Goal: Task Accomplishment & Management: Manage account settings

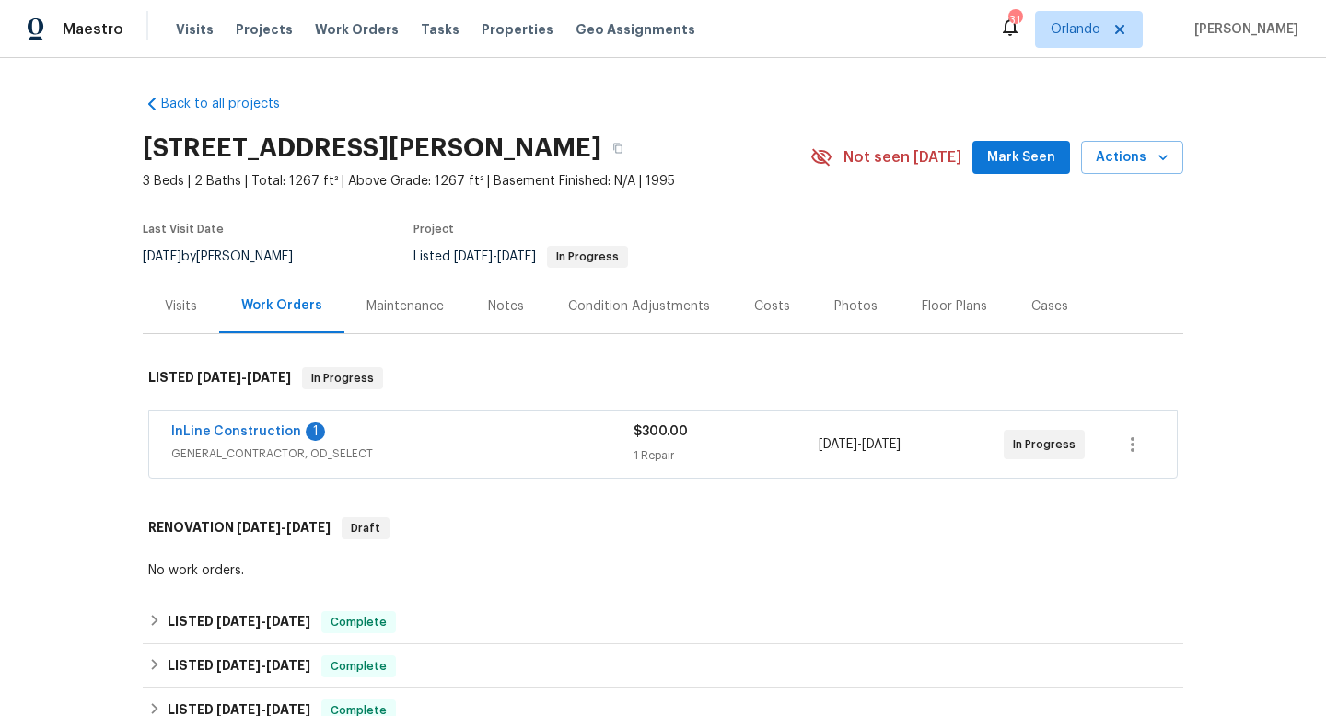
click at [524, 441] on div "InLine Construction 1" at bounding box center [402, 434] width 462 height 22
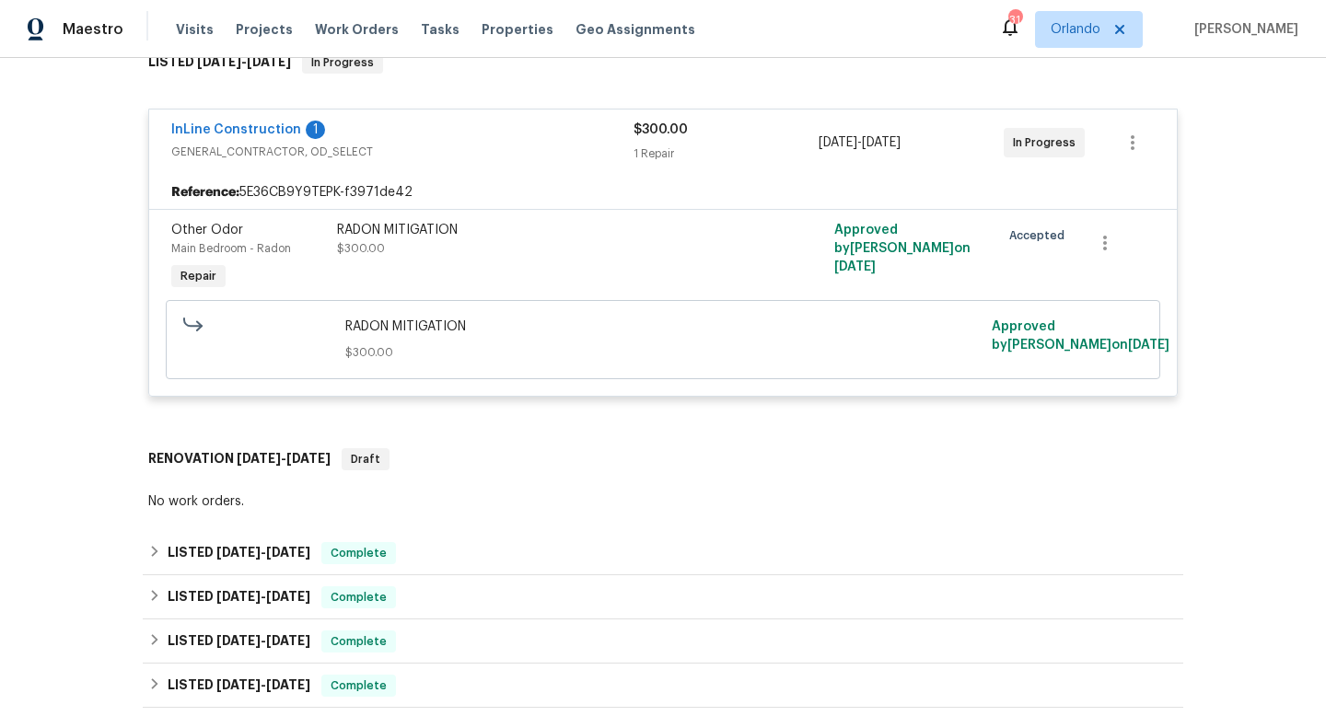
scroll to position [106, 0]
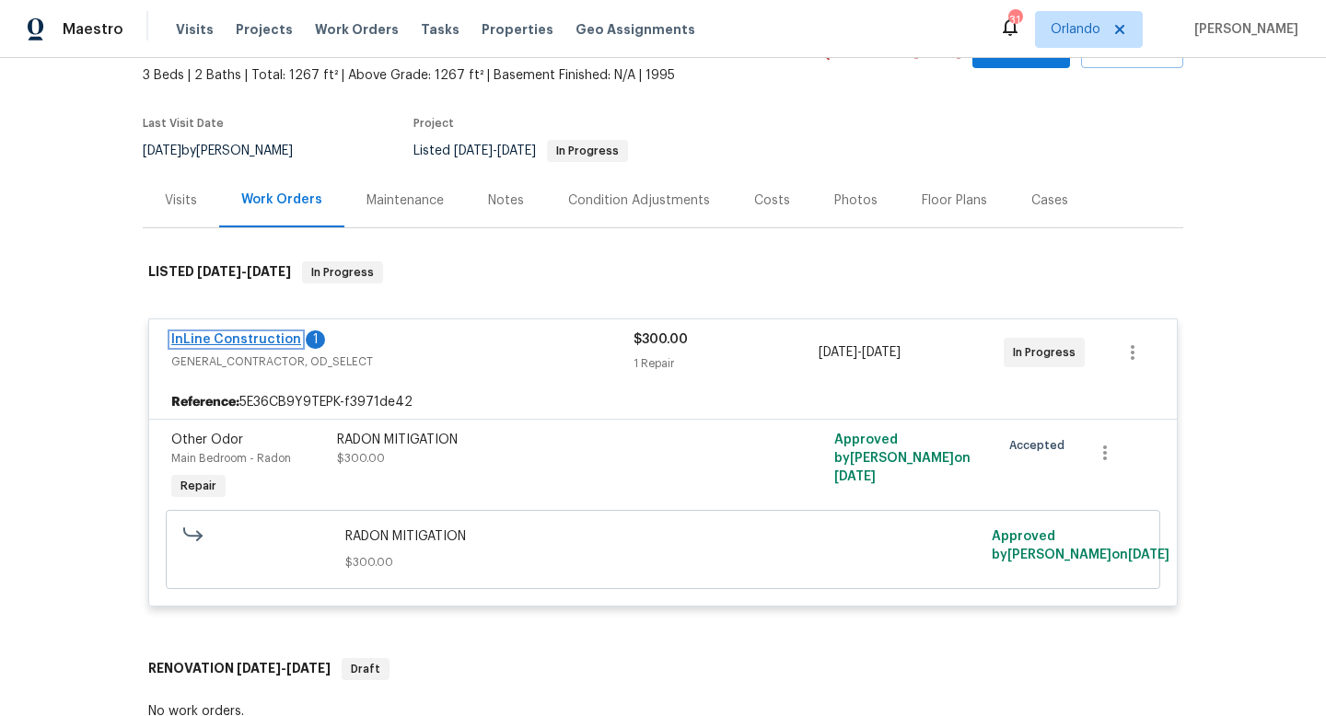
click at [241, 338] on link "InLine Construction" at bounding box center [236, 339] width 130 height 13
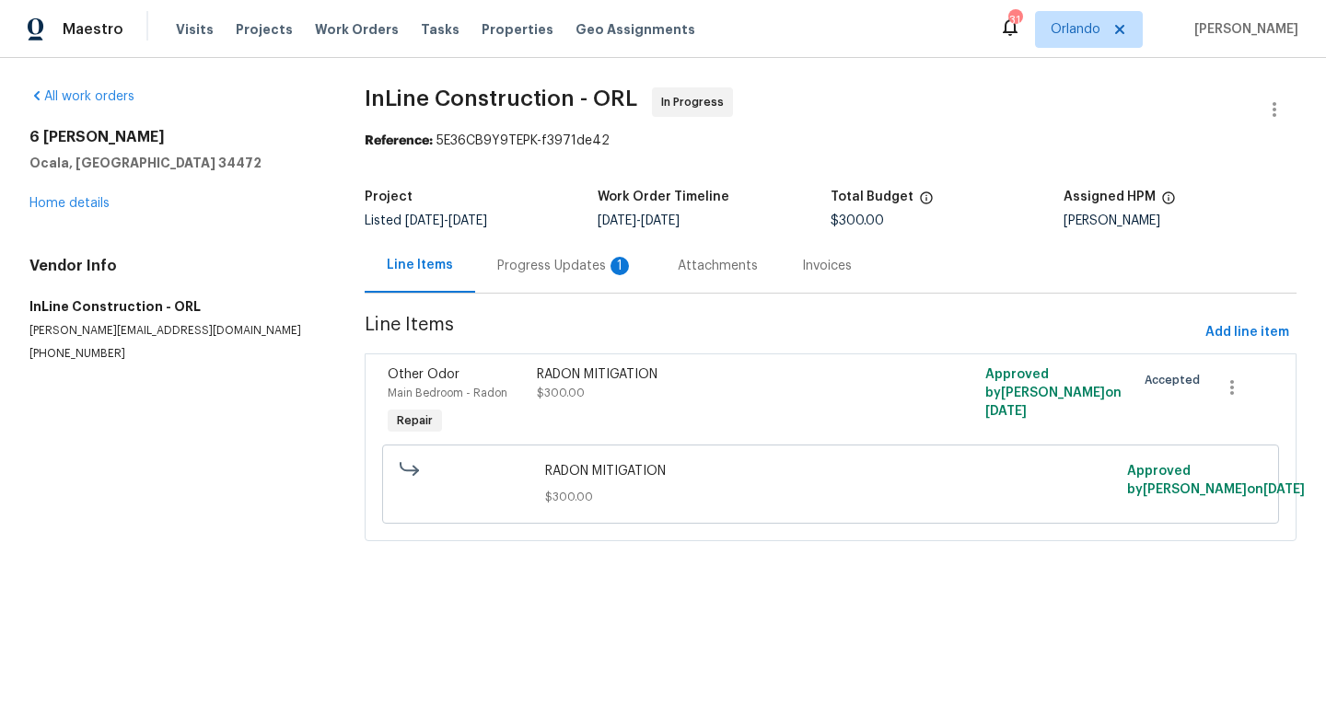
click at [545, 261] on div "Progress Updates 1" at bounding box center [565, 266] width 136 height 18
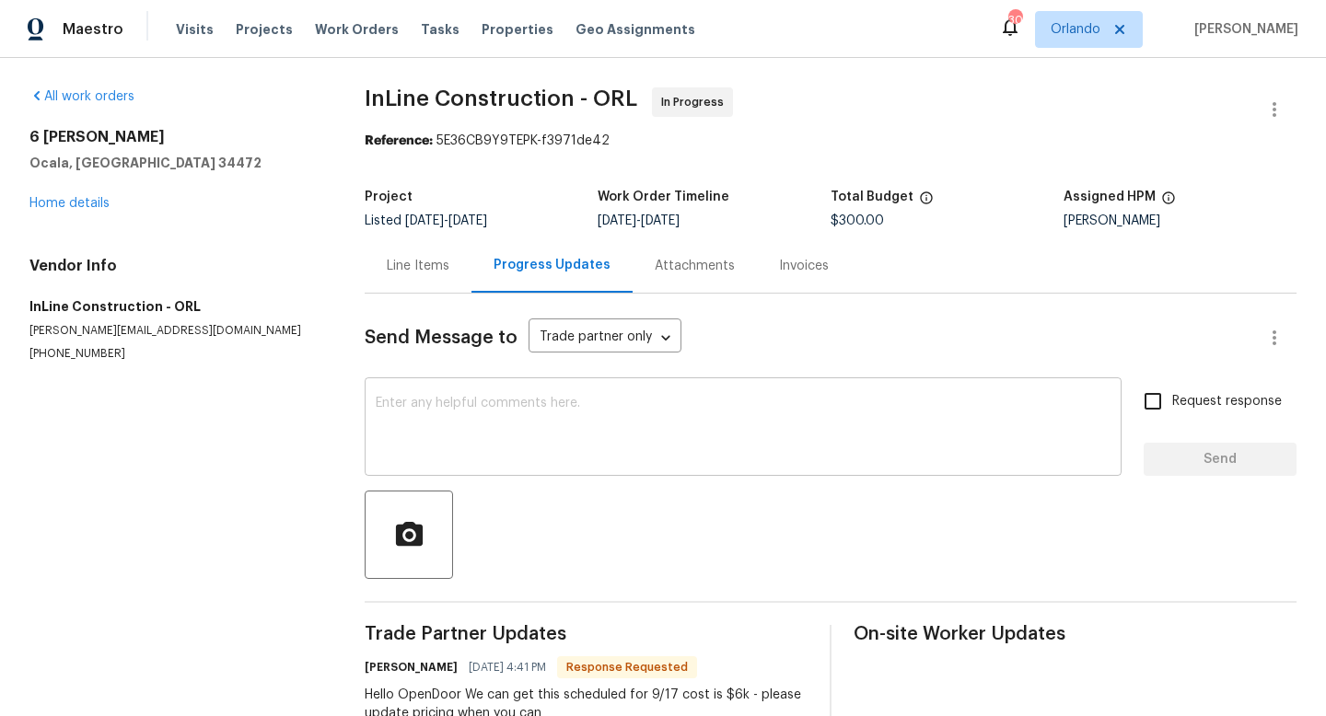
scroll to position [58, 0]
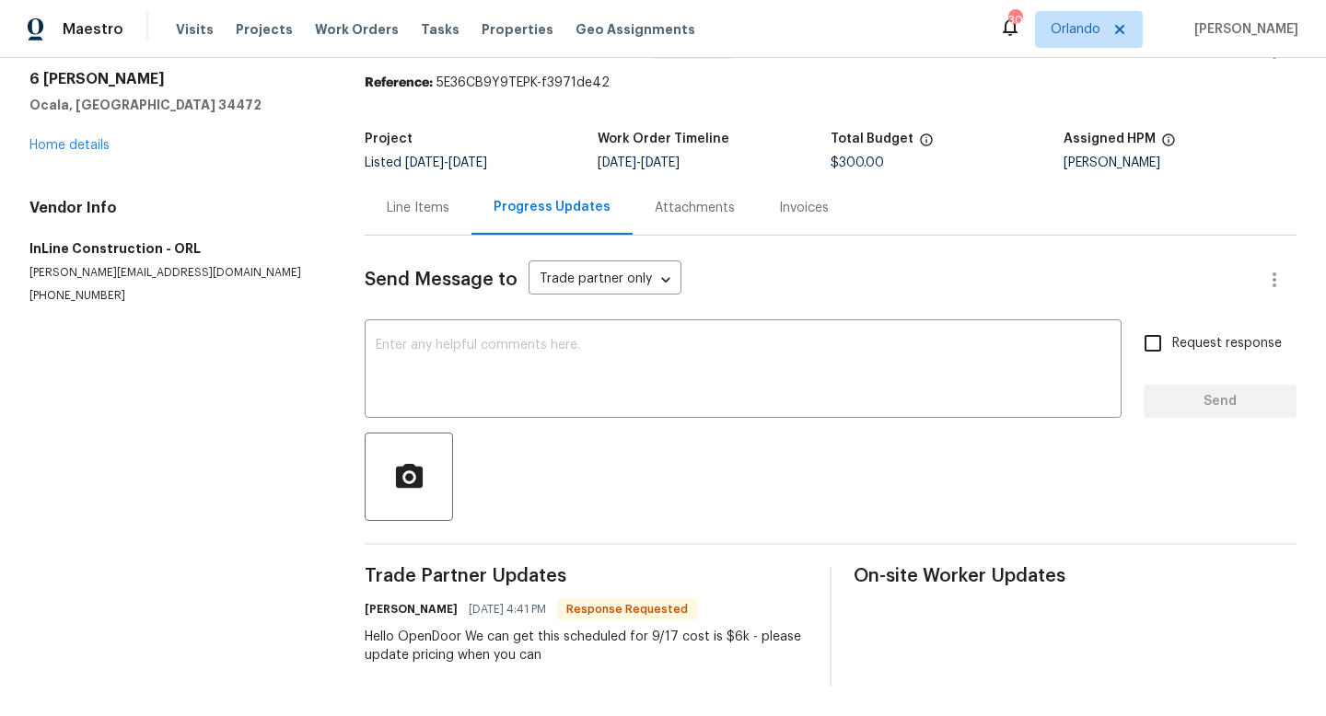
click at [429, 213] on div "Line Items" at bounding box center [418, 208] width 63 height 18
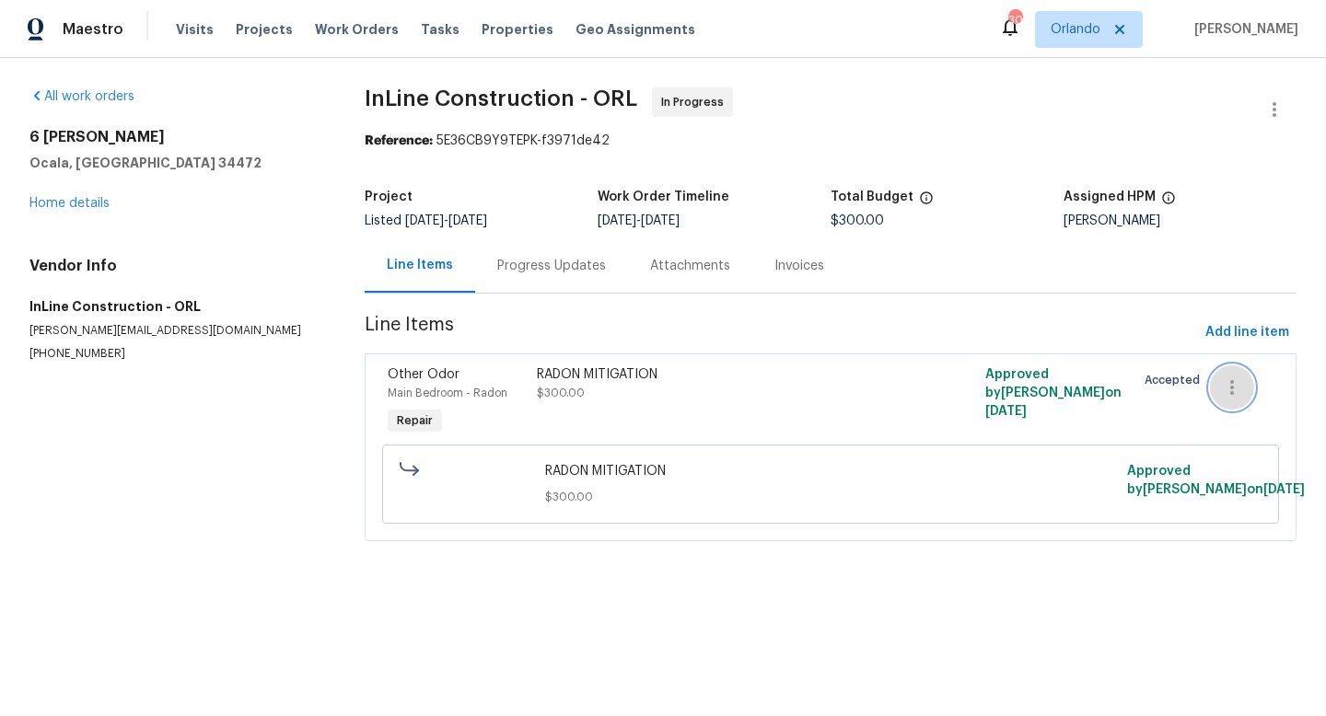
click at [1234, 392] on icon "button" at bounding box center [1232, 388] width 22 height 22
click at [744, 419] on div at bounding box center [663, 358] width 1326 height 716
click at [645, 377] on div "RADON MITIGATION" at bounding box center [718, 374] width 363 height 18
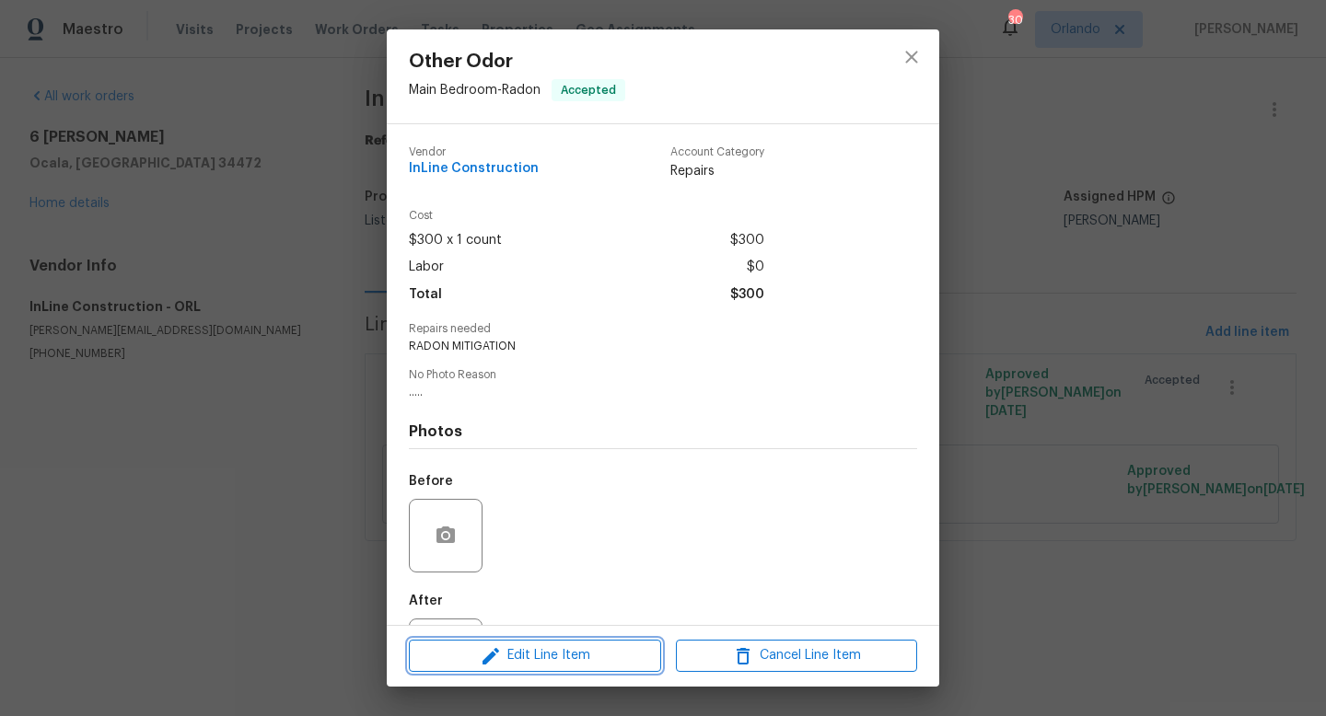
click at [561, 652] on span "Edit Line Item" at bounding box center [534, 655] width 241 height 23
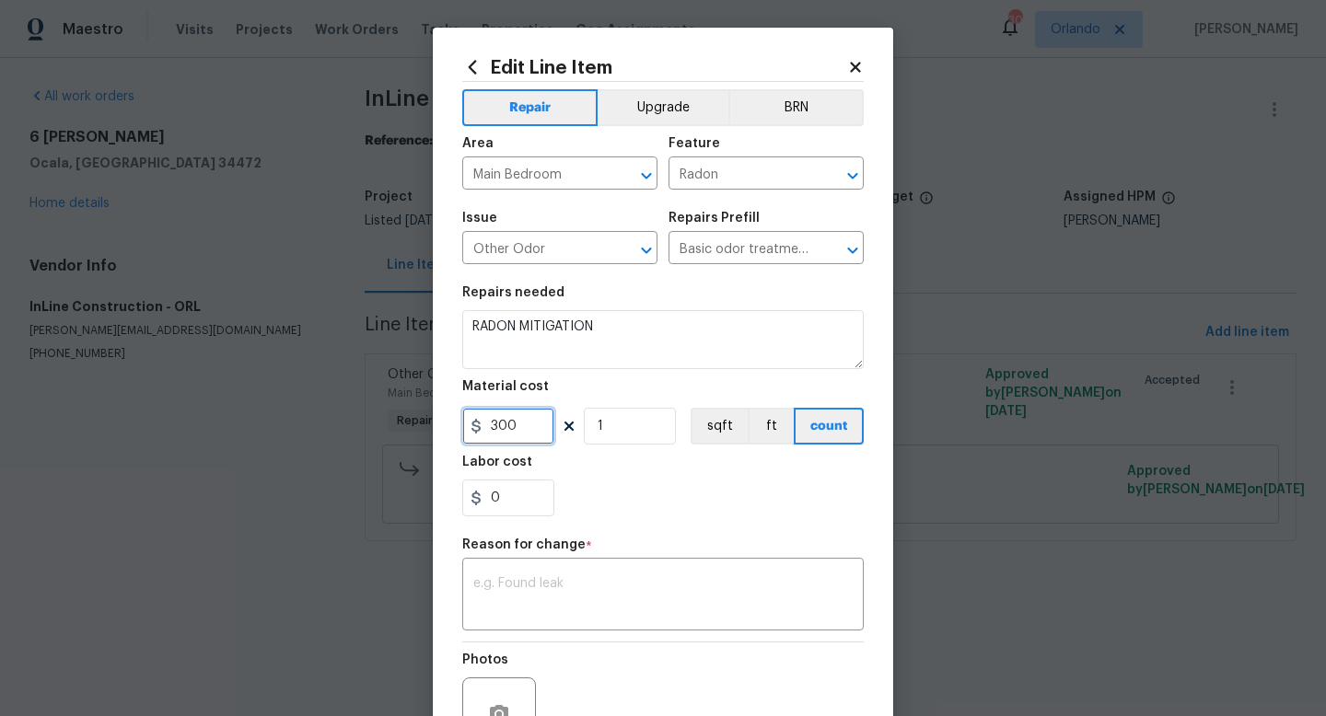
drag, startPoint x: 528, startPoint y: 430, endPoint x: 467, endPoint y: 429, distance: 61.7
click at [467, 429] on input "300" at bounding box center [508, 426] width 92 height 37
type input "6000"
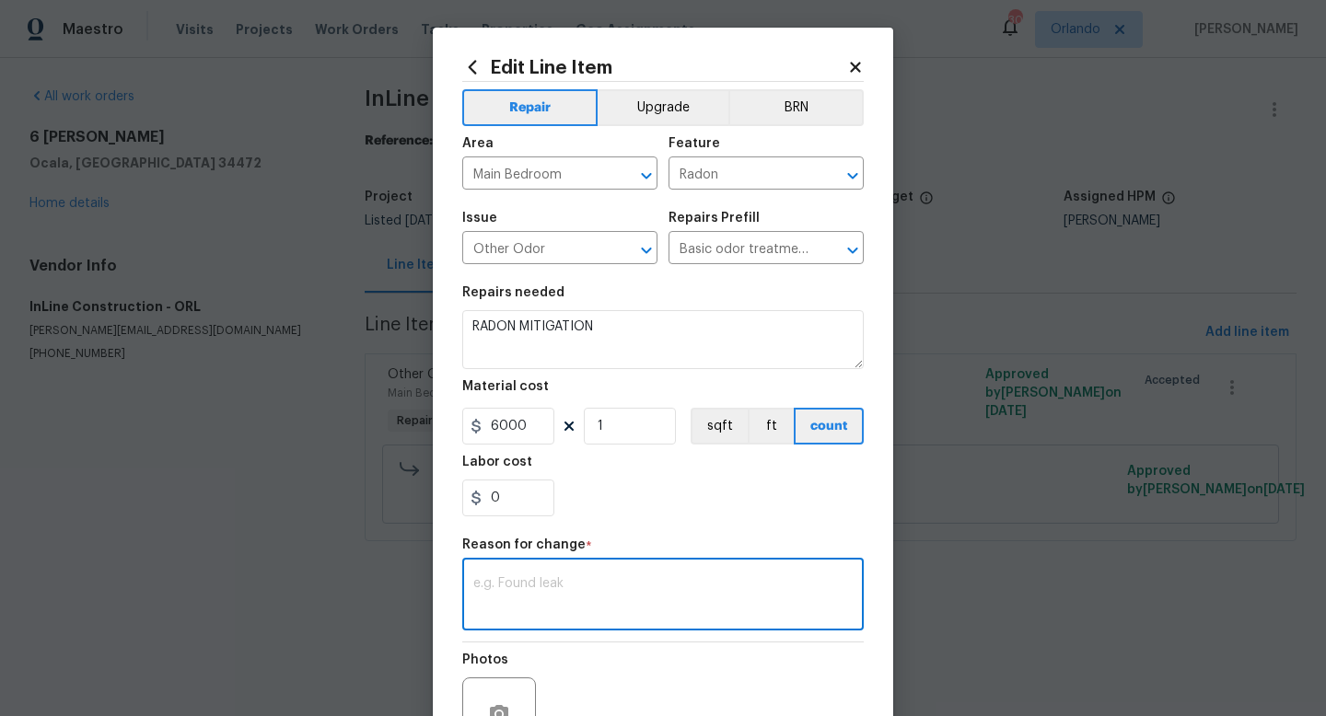
click at [499, 579] on textarea at bounding box center [662, 596] width 379 height 39
type textarea "Final cost from Radon company"
click at [663, 652] on div "Photos" at bounding box center [662, 703] width 401 height 120
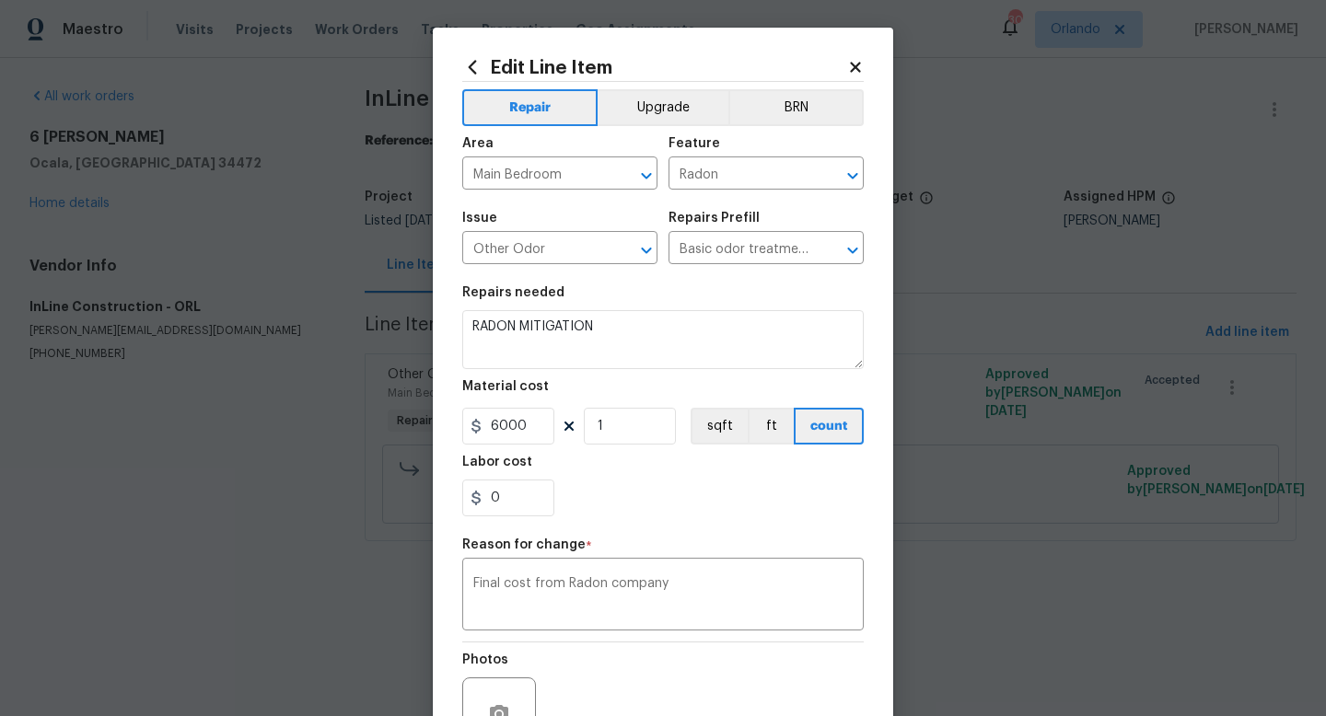
scroll to position [191, 0]
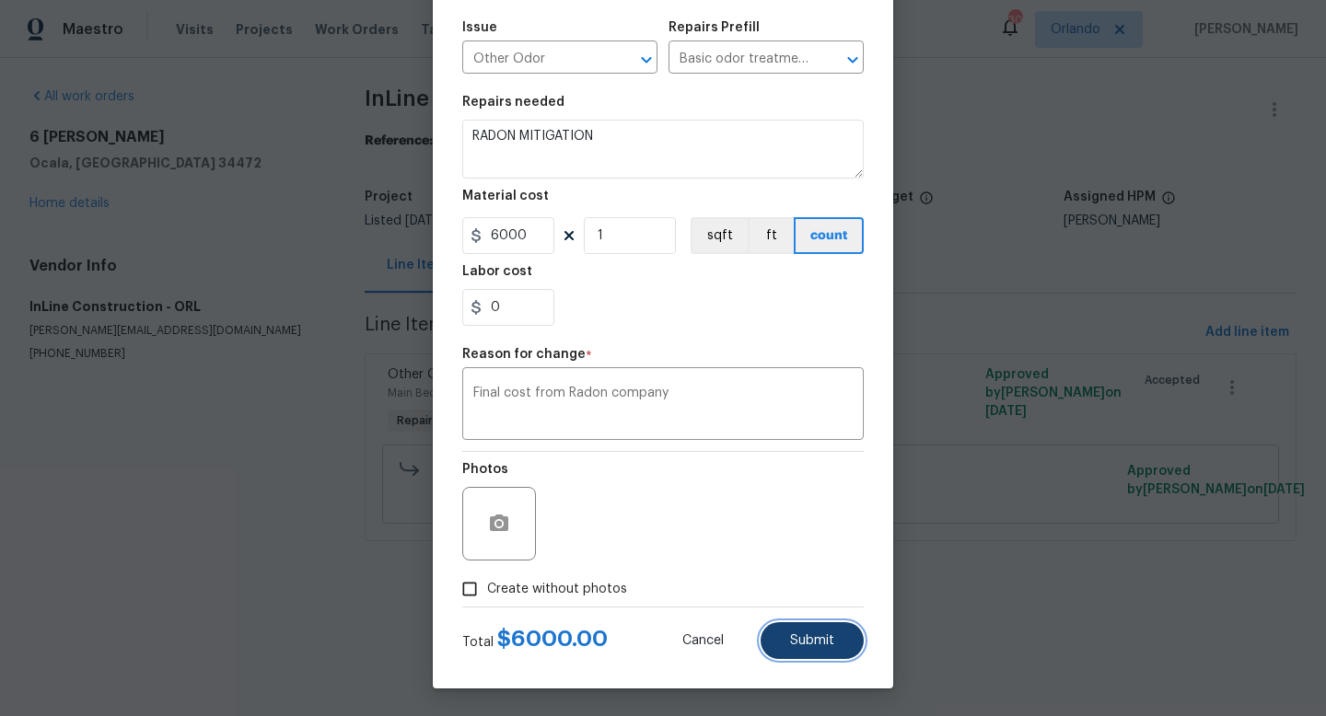
click at [802, 638] on span "Submit" at bounding box center [812, 641] width 44 height 14
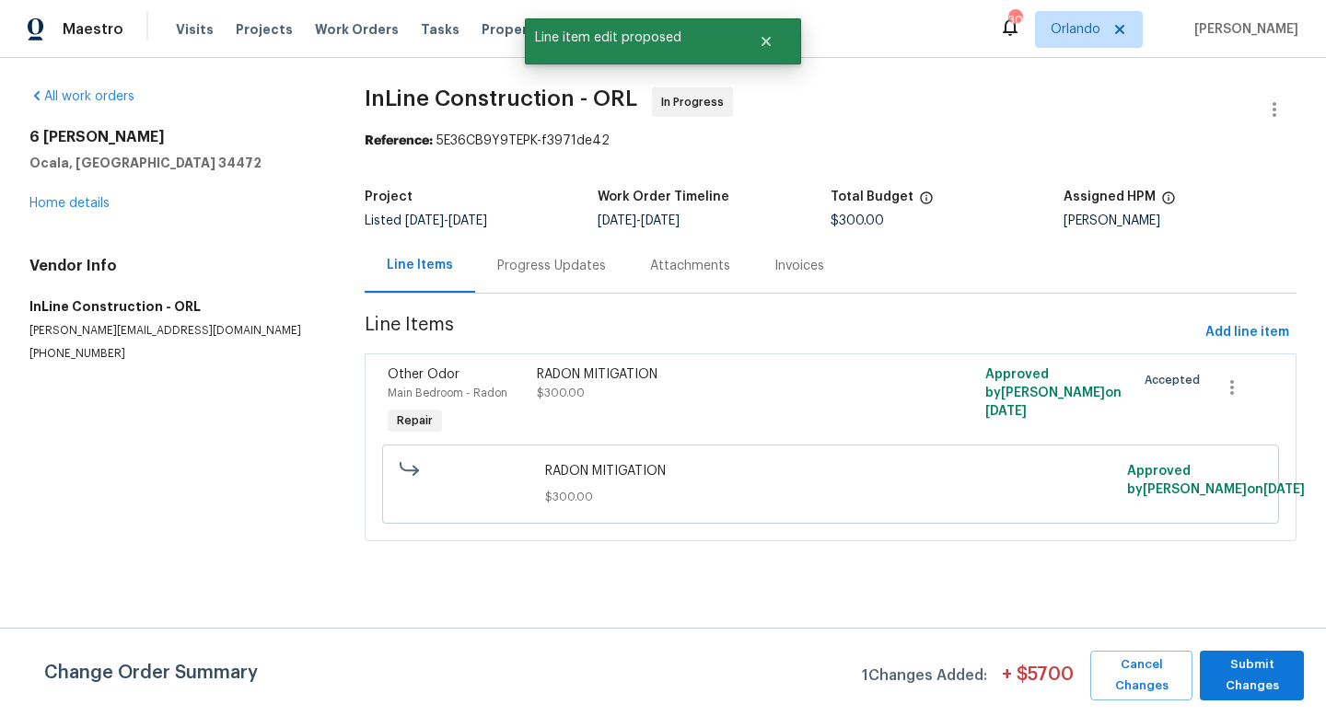
scroll to position [0, 0]
click at [1226, 667] on span "Submit Changes" at bounding box center [1252, 676] width 86 height 42
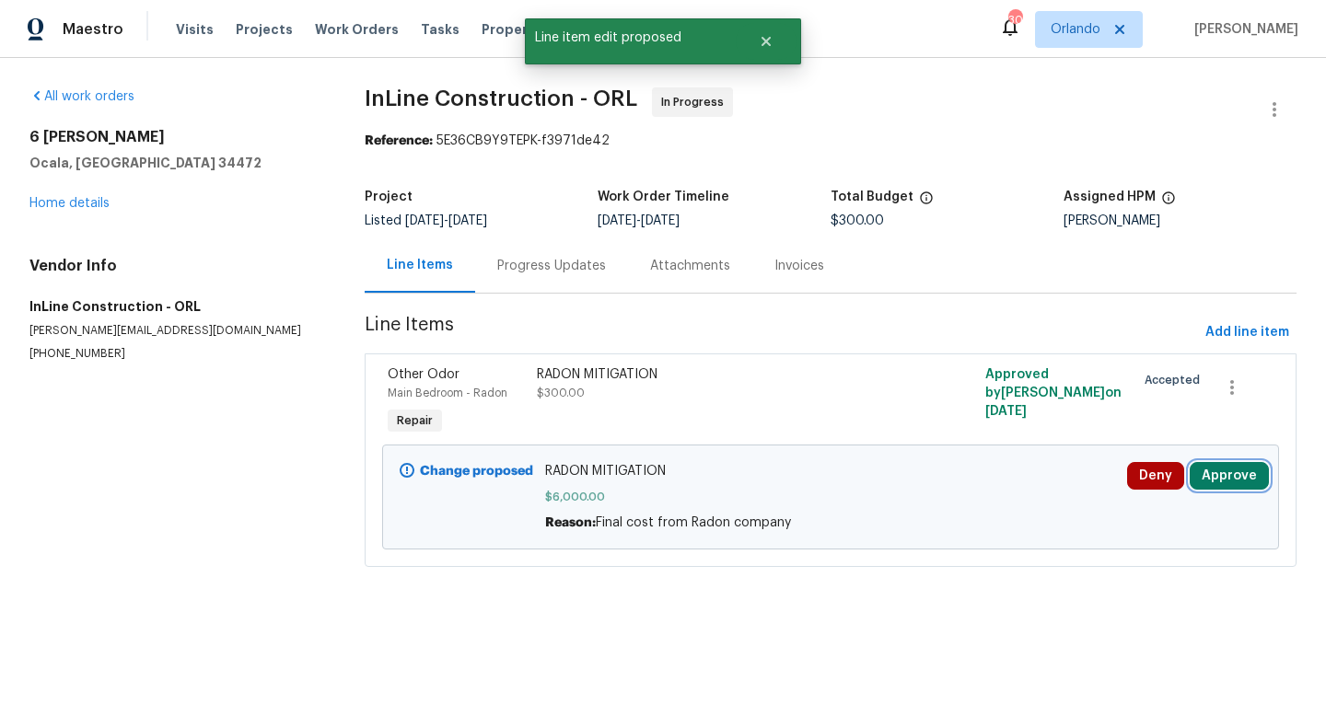
click at [1220, 472] on button "Approve" at bounding box center [1228, 476] width 79 height 28
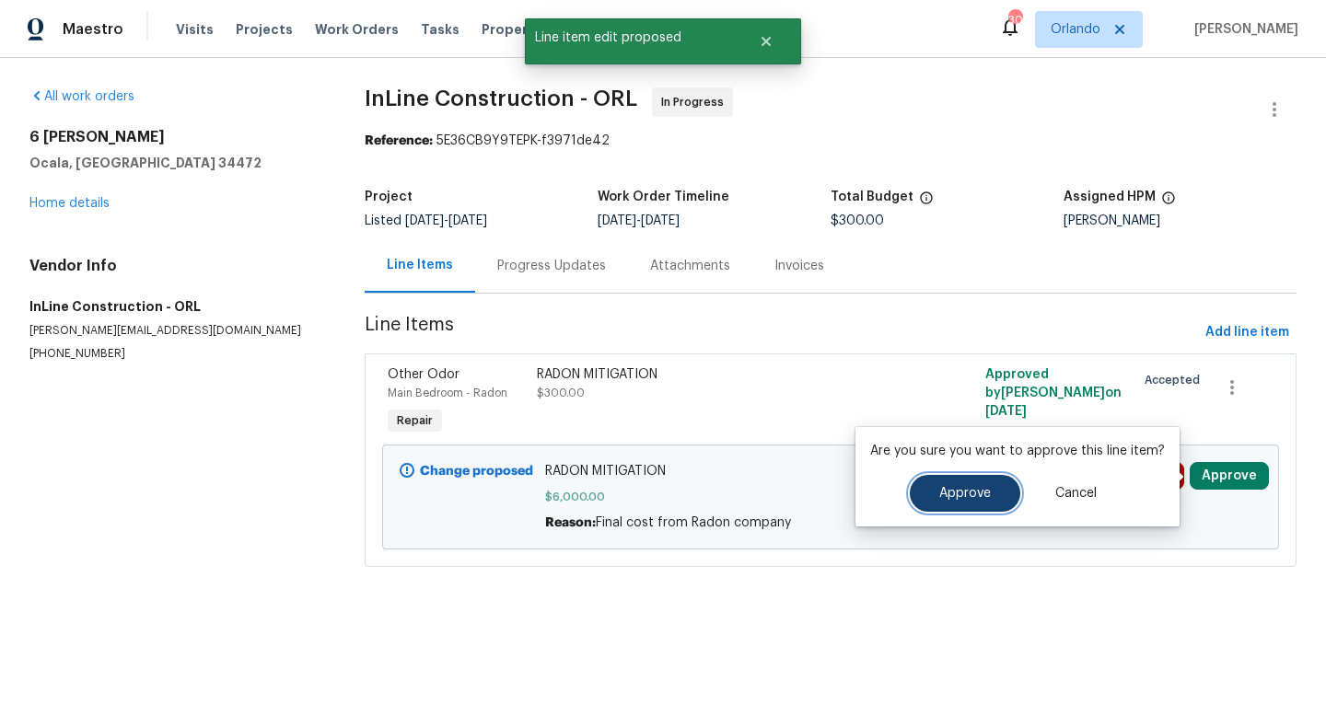
click at [977, 479] on button "Approve" at bounding box center [965, 493] width 110 height 37
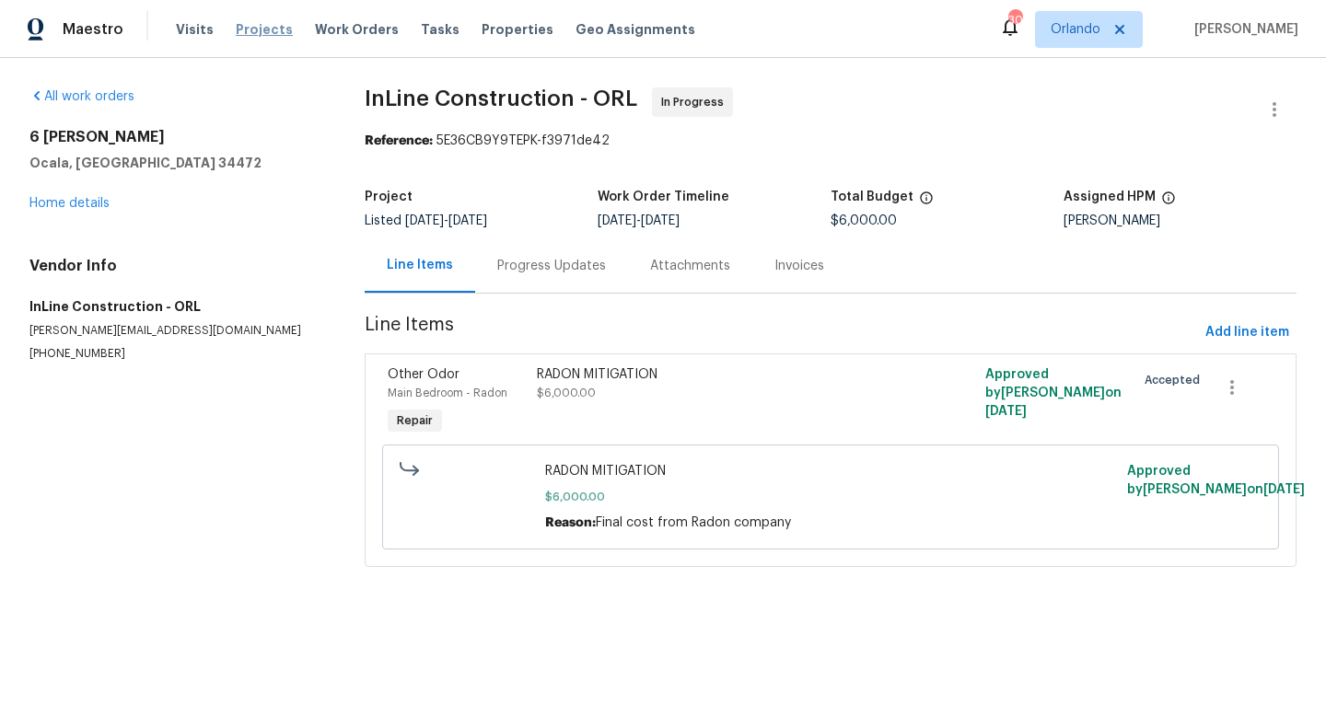
click at [266, 30] on span "Projects" at bounding box center [264, 29] width 57 height 18
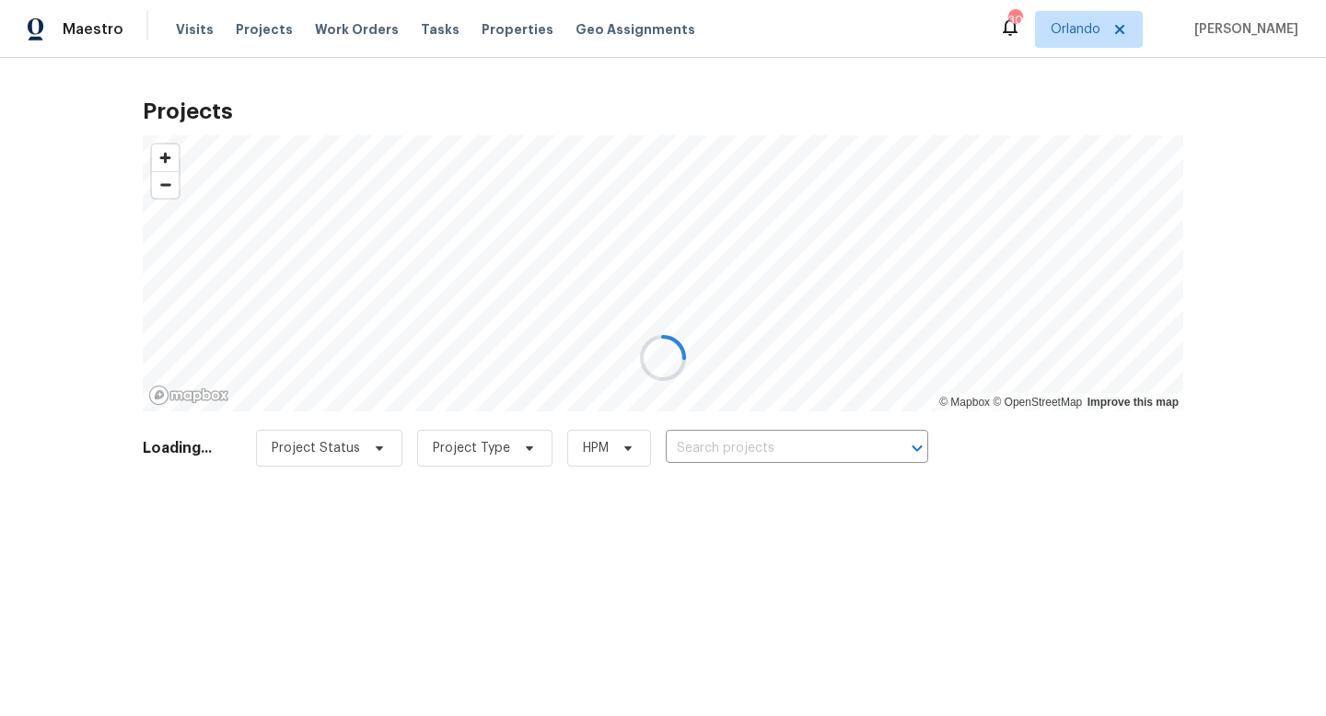
click at [736, 441] on div at bounding box center [663, 358] width 1326 height 716
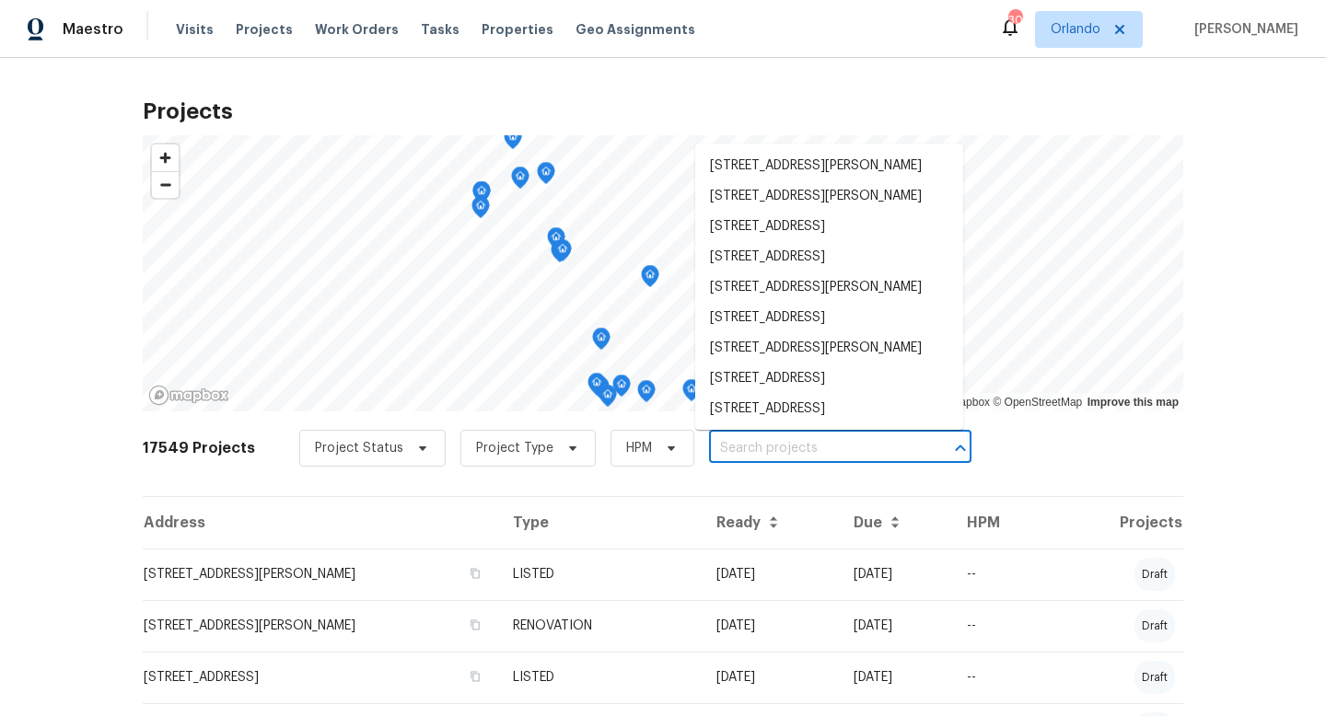
click at [731, 447] on input "text" at bounding box center [814, 449] width 211 height 29
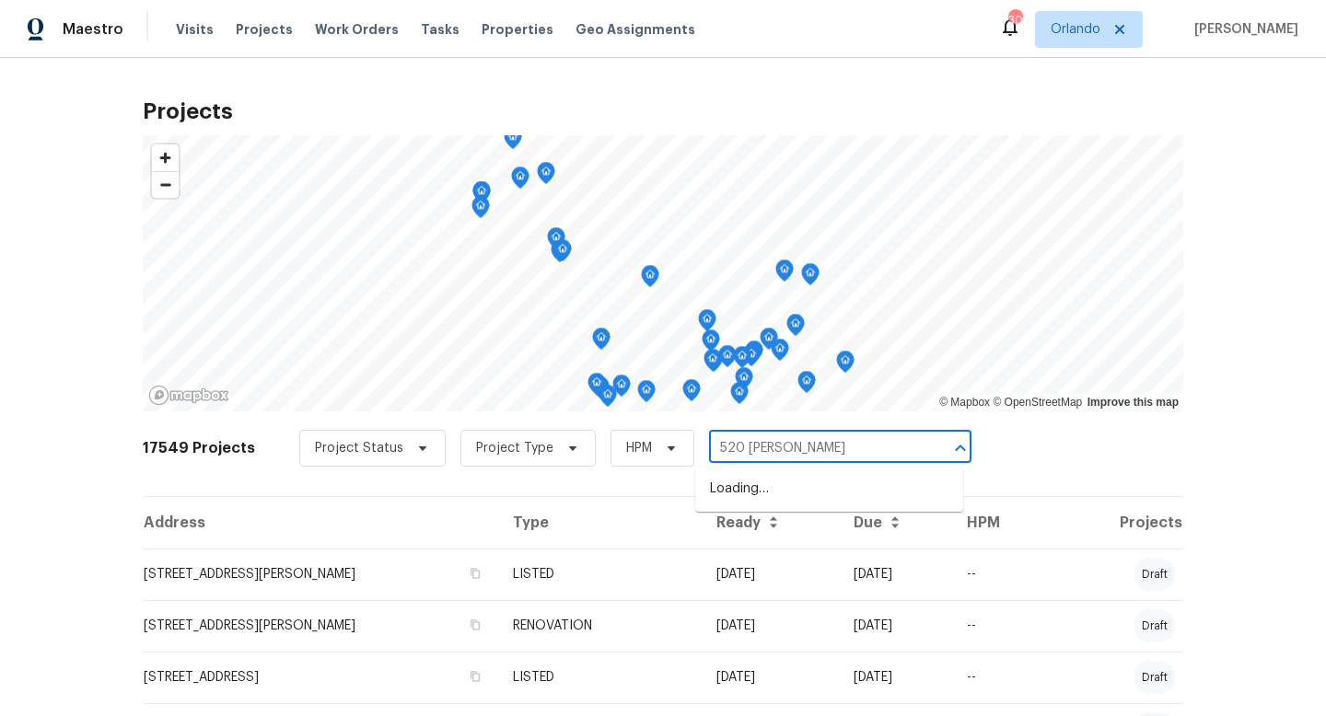
type input "520 sumner"
click at [803, 497] on li "[STREET_ADDRESS][PERSON_NAME]" at bounding box center [829, 489] width 268 height 30
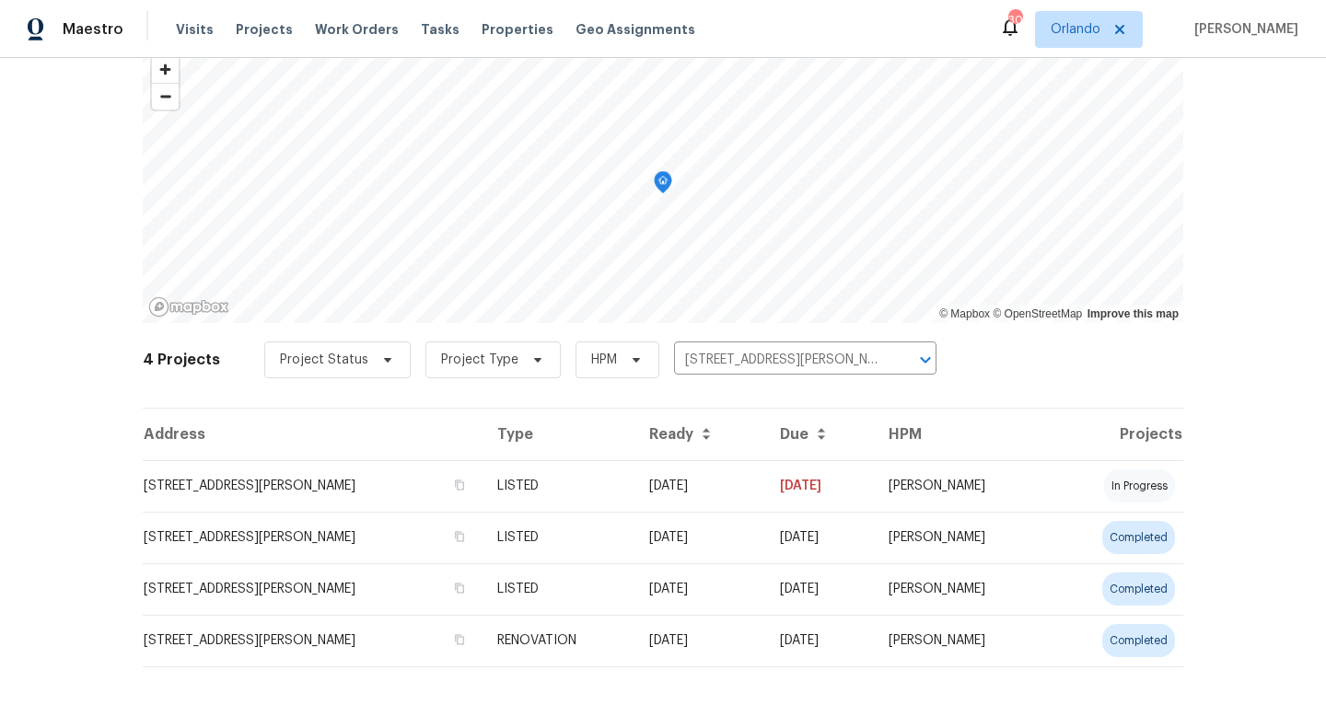
scroll to position [98, 0]
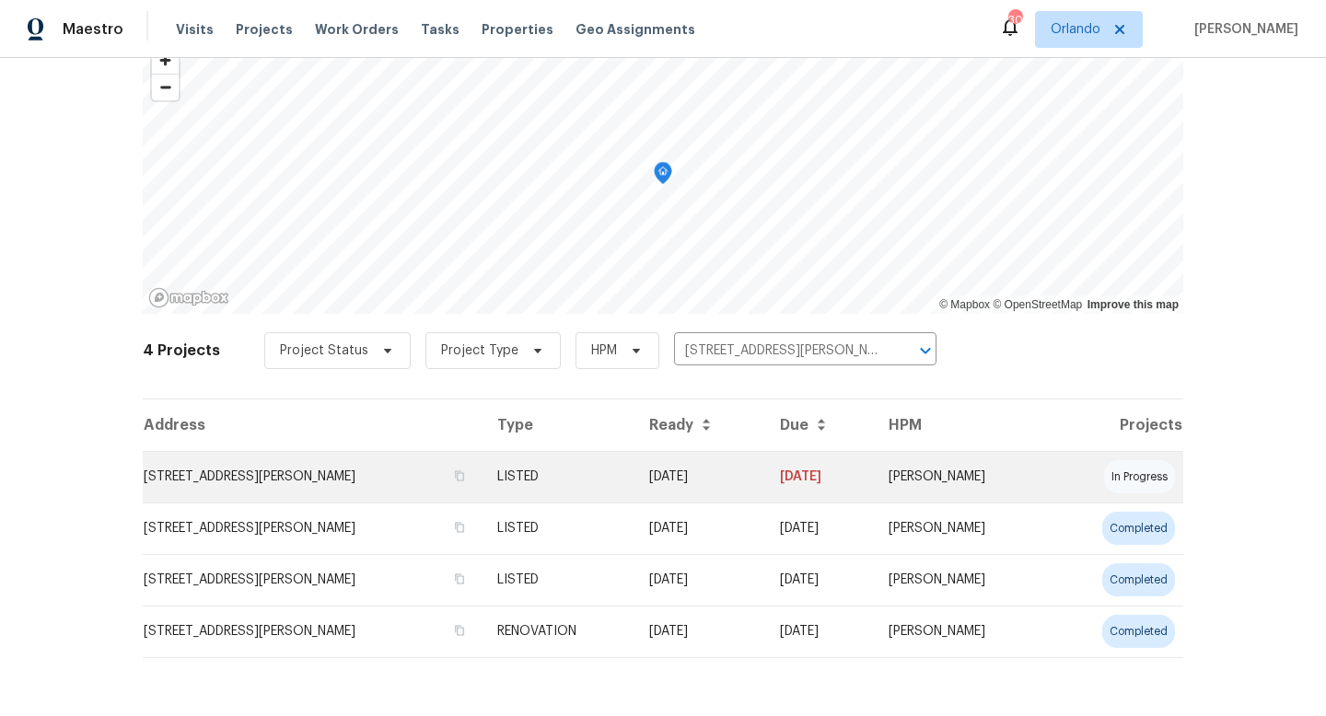
click at [375, 477] on td "[STREET_ADDRESS][PERSON_NAME]" at bounding box center [313, 477] width 340 height 52
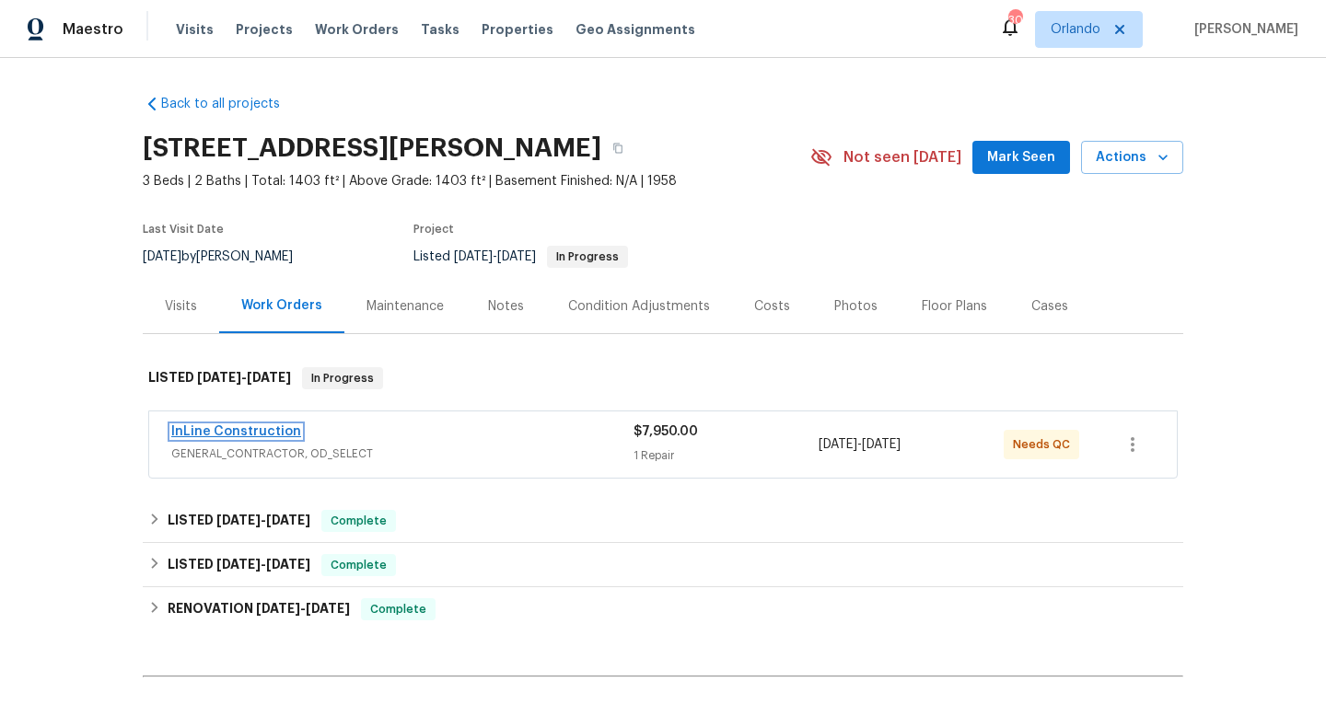
click at [266, 425] on link "InLine Construction" at bounding box center [236, 431] width 130 height 13
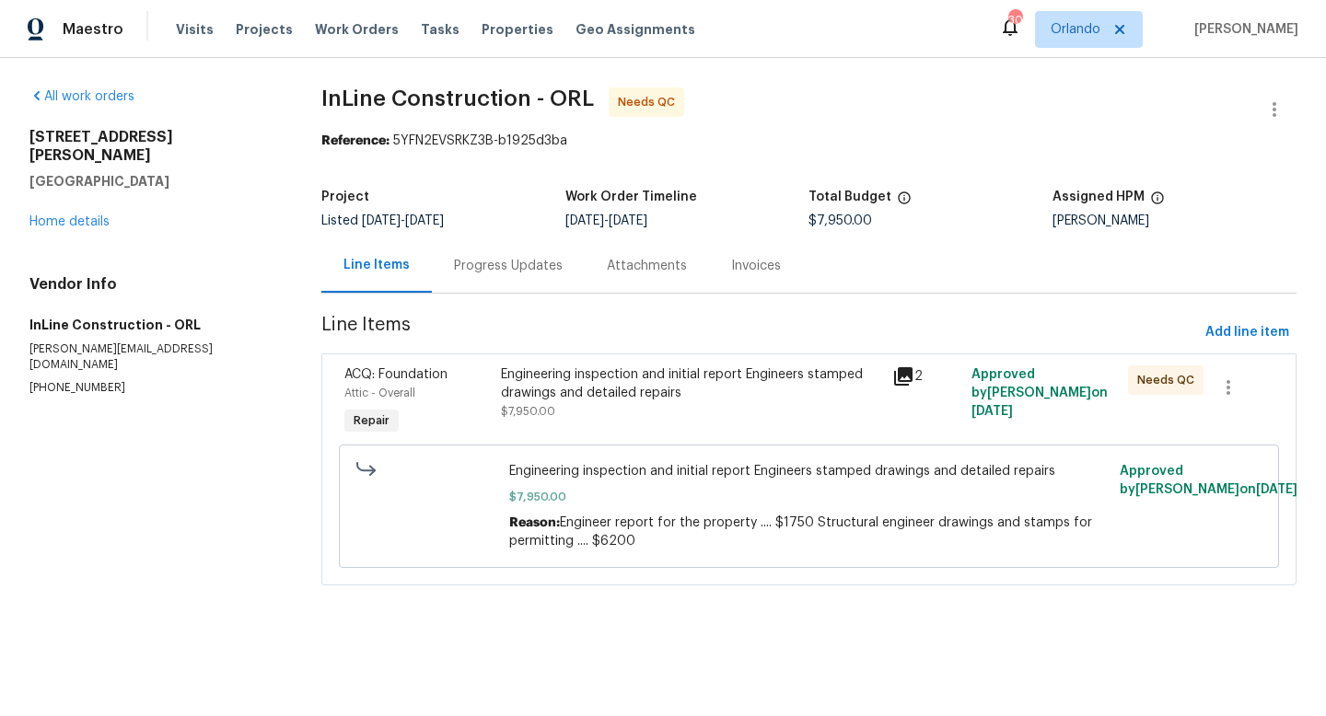
click at [617, 393] on div "Engineering inspection and initial report Engineers stamped drawings and detail…" at bounding box center [691, 383] width 381 height 37
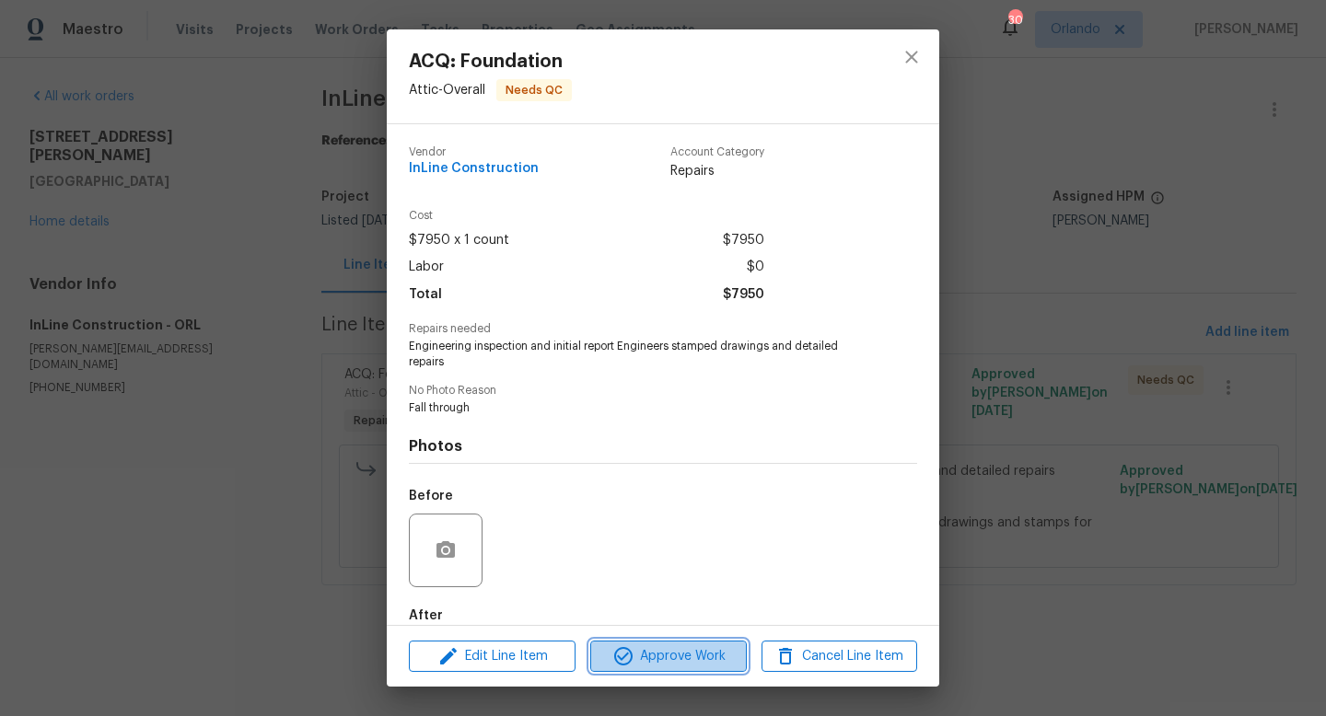
click at [698, 656] on span "Approve Work" at bounding box center [668, 656] width 145 height 23
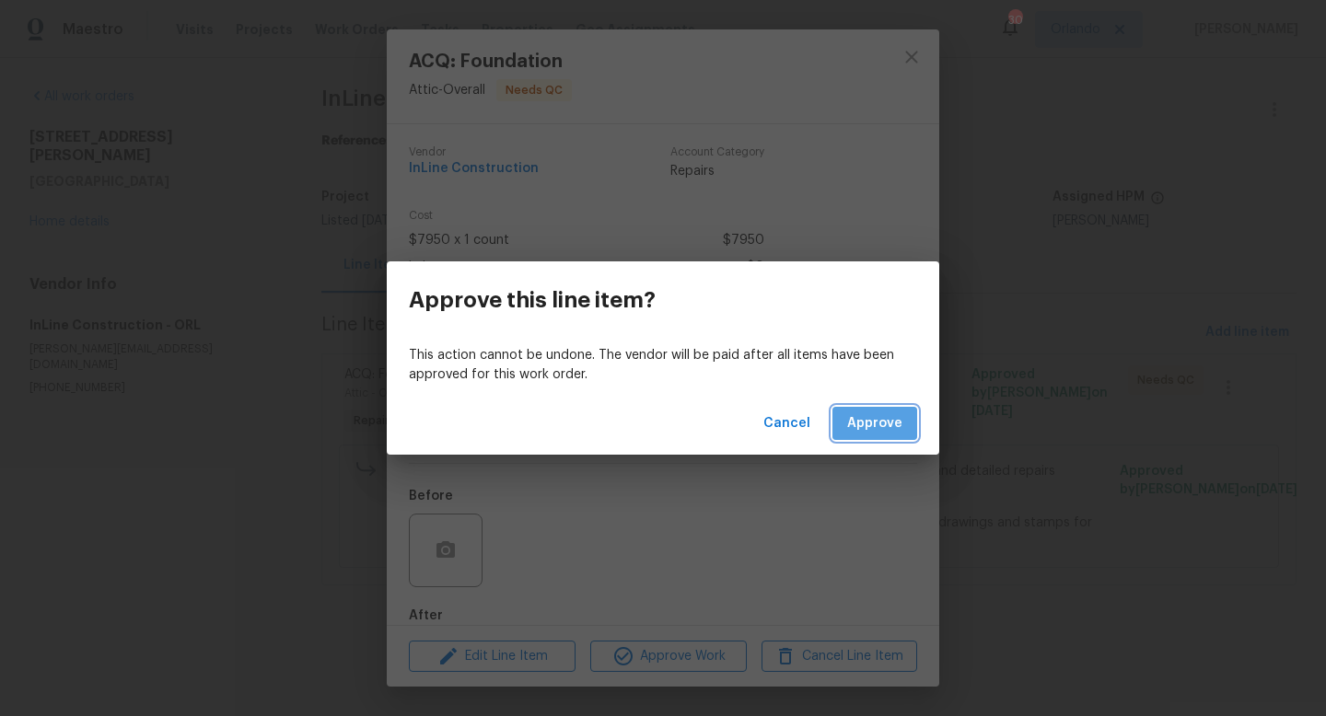
click at [876, 428] on span "Approve" at bounding box center [874, 423] width 55 height 23
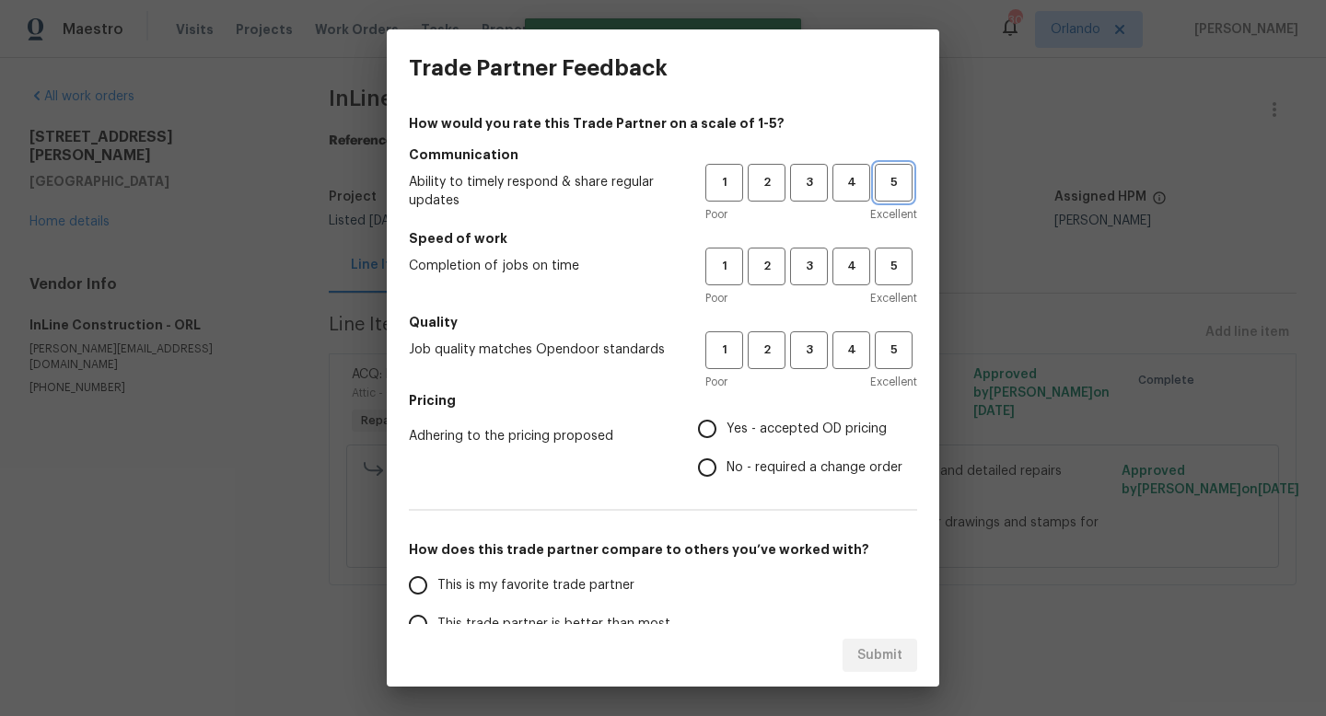
click at [898, 191] on span "5" at bounding box center [893, 182] width 34 height 21
click at [896, 272] on span "5" at bounding box center [893, 266] width 34 height 21
click at [898, 350] on span "5" at bounding box center [893, 350] width 34 height 21
click at [713, 433] on input "Yes - accepted OD pricing" at bounding box center [707, 429] width 39 height 39
radio input "true"
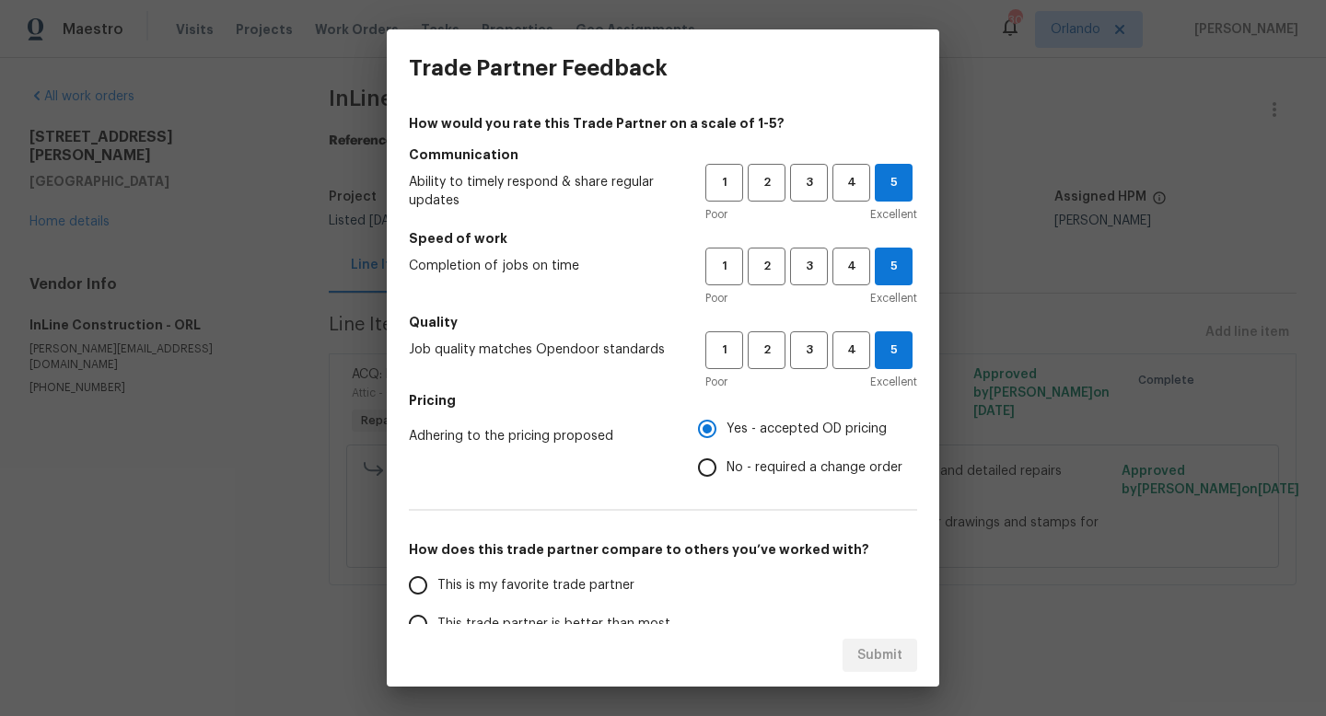
click at [423, 585] on input "This is my favorite trade partner" at bounding box center [418, 585] width 39 height 39
click at [881, 663] on span "Submit" at bounding box center [879, 655] width 45 height 23
radio input "true"
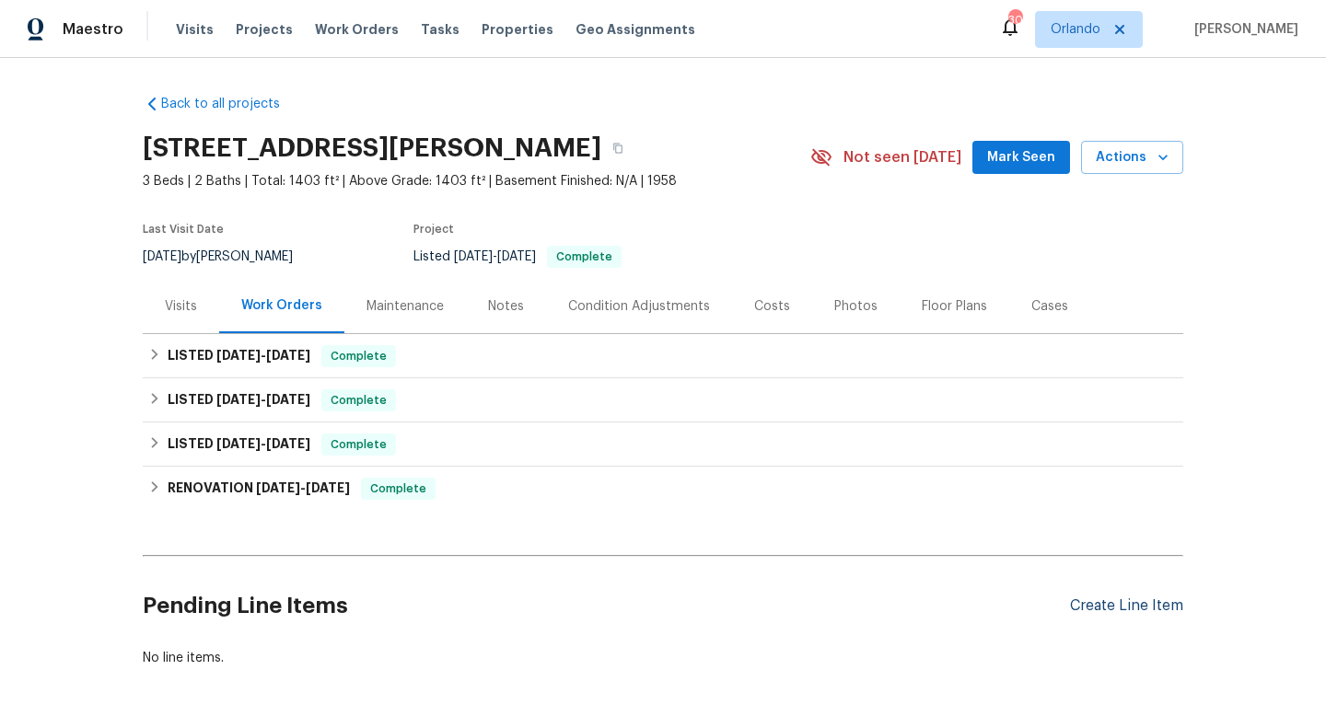
click at [1151, 602] on div "Create Line Item" at bounding box center [1126, 605] width 113 height 17
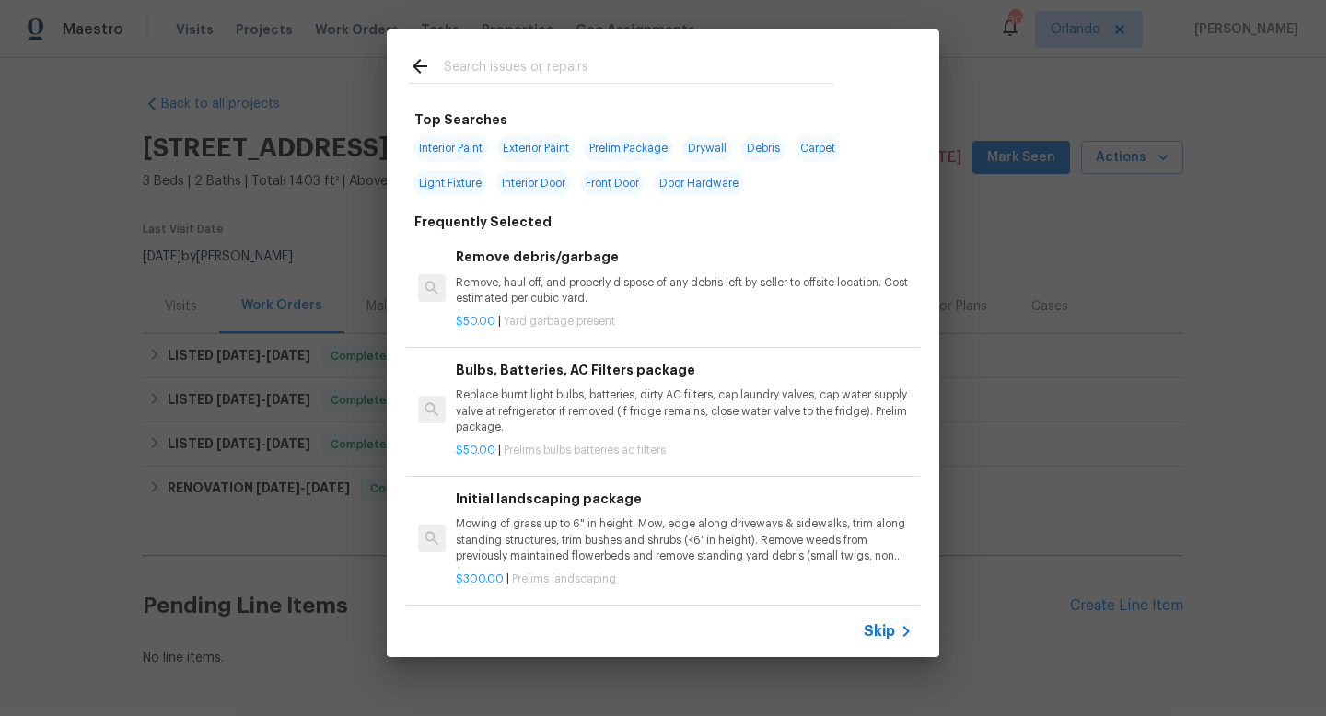
click at [496, 67] on input "text" at bounding box center [639, 69] width 390 height 28
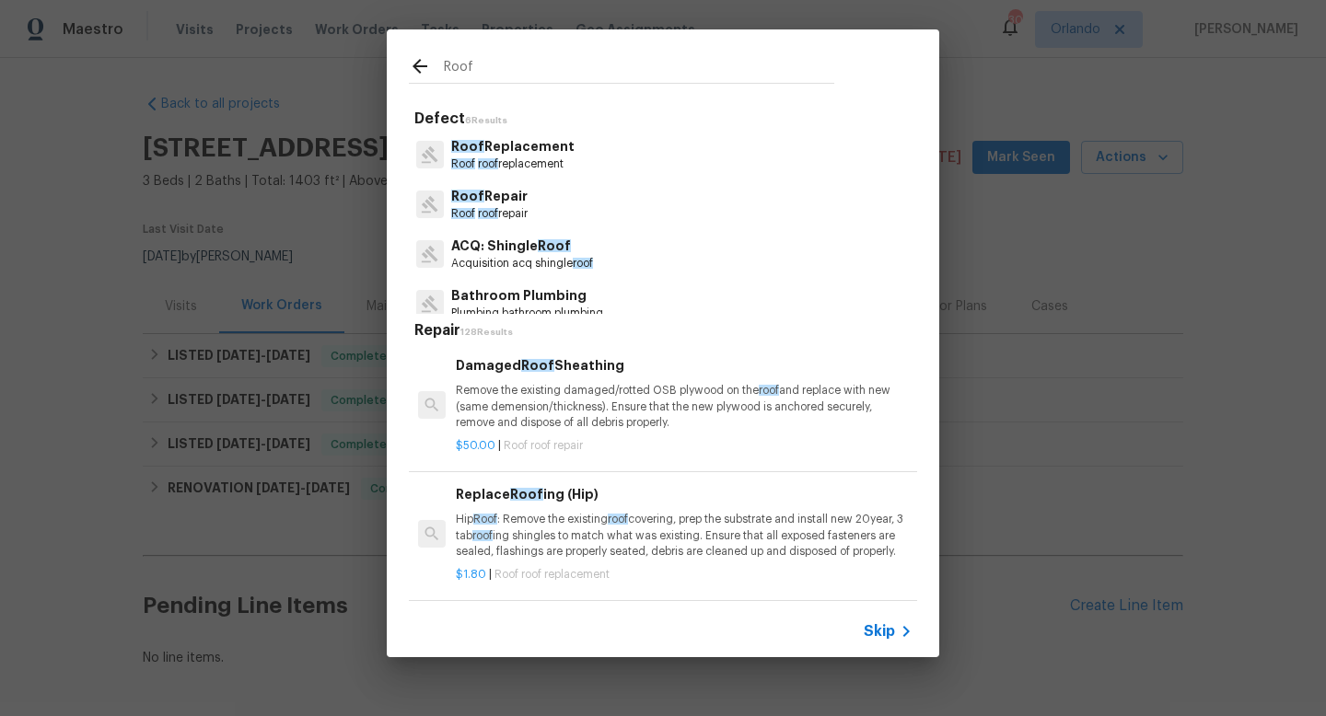
type input "Roof"
click at [505, 202] on p "Roof Repair" at bounding box center [489, 196] width 76 height 19
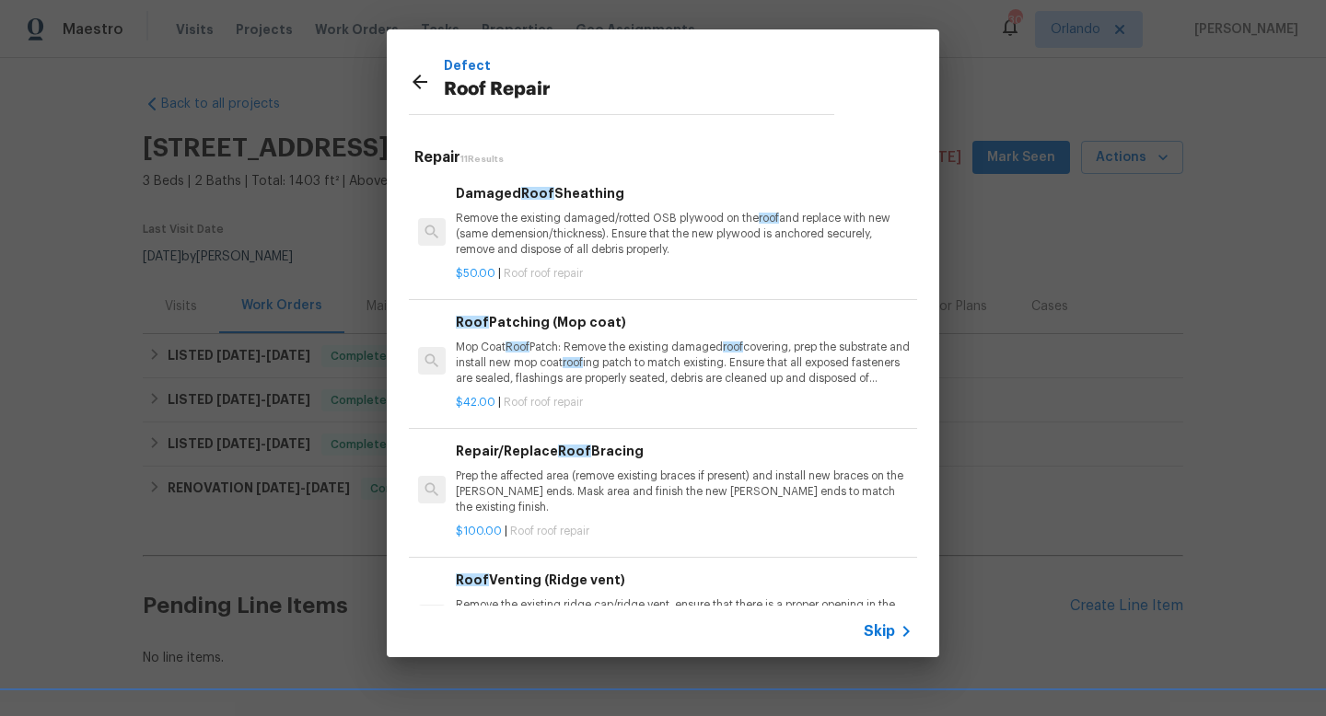
click at [884, 622] on span "Skip" at bounding box center [879, 631] width 31 height 18
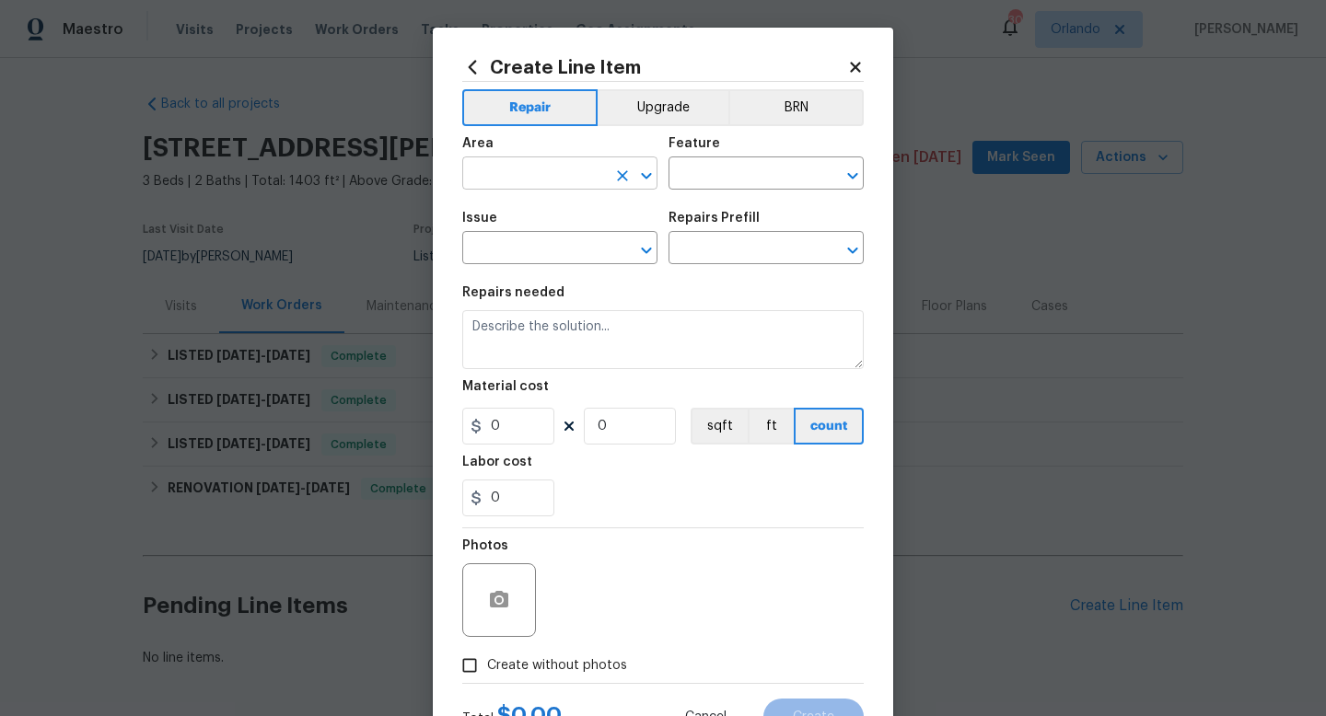
click at [561, 168] on input "text" at bounding box center [534, 175] width 144 height 29
click at [526, 220] on li "Roof" at bounding box center [559, 217] width 195 height 30
type input "Roof"
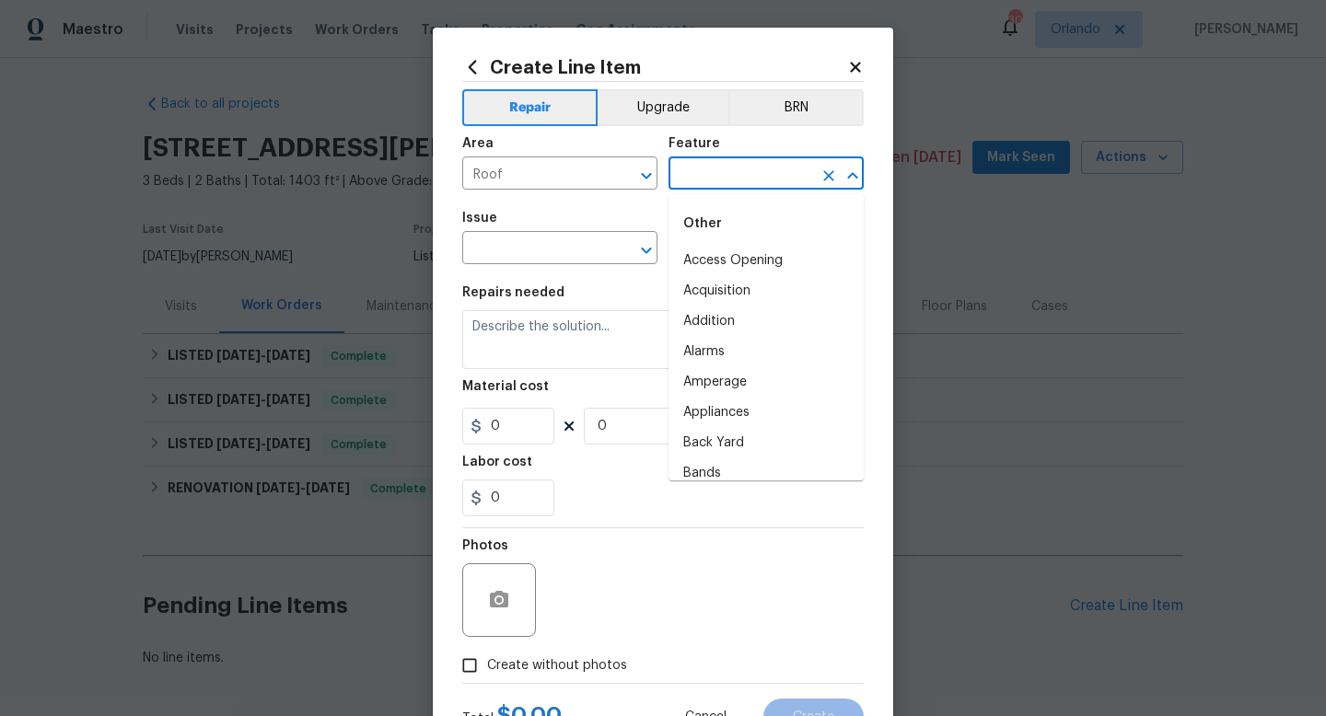
click at [715, 168] on input "text" at bounding box center [740, 175] width 144 height 29
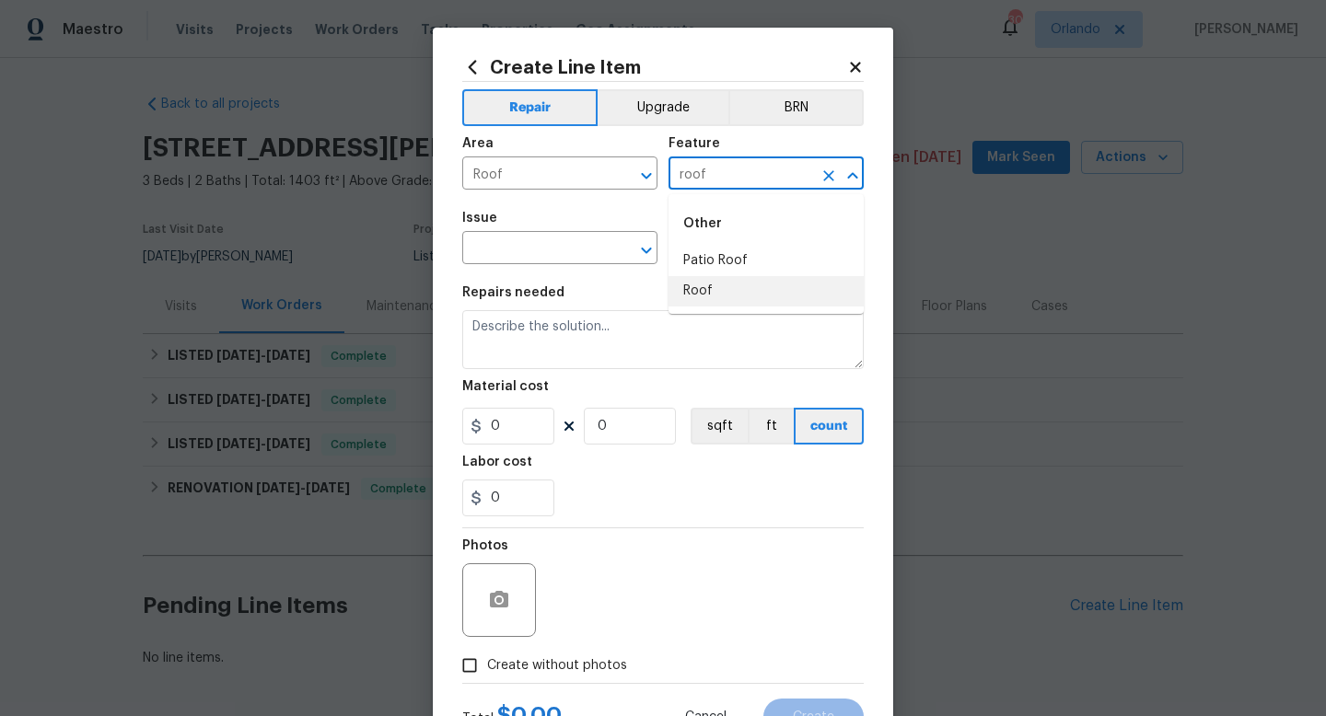
click at [709, 292] on li "Roof" at bounding box center [765, 291] width 195 height 30
type input "Roof"
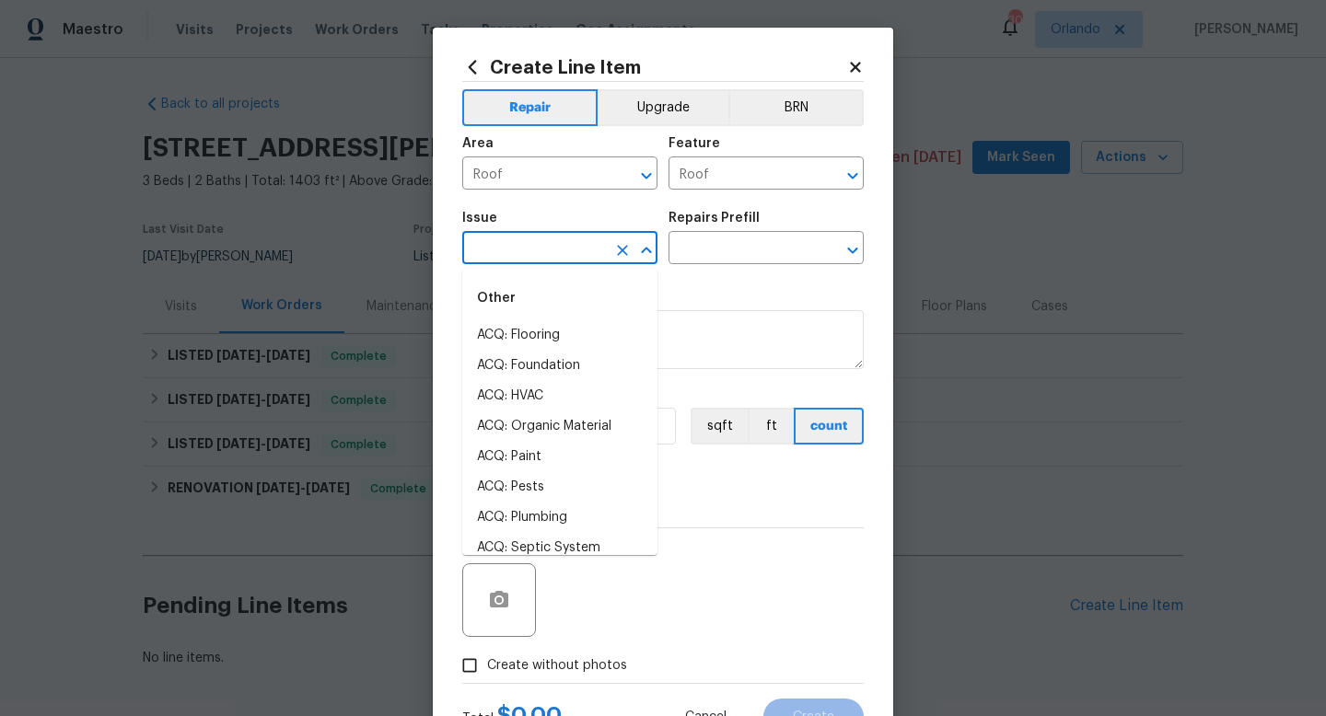
click at [572, 249] on input "text" at bounding box center [534, 250] width 144 height 29
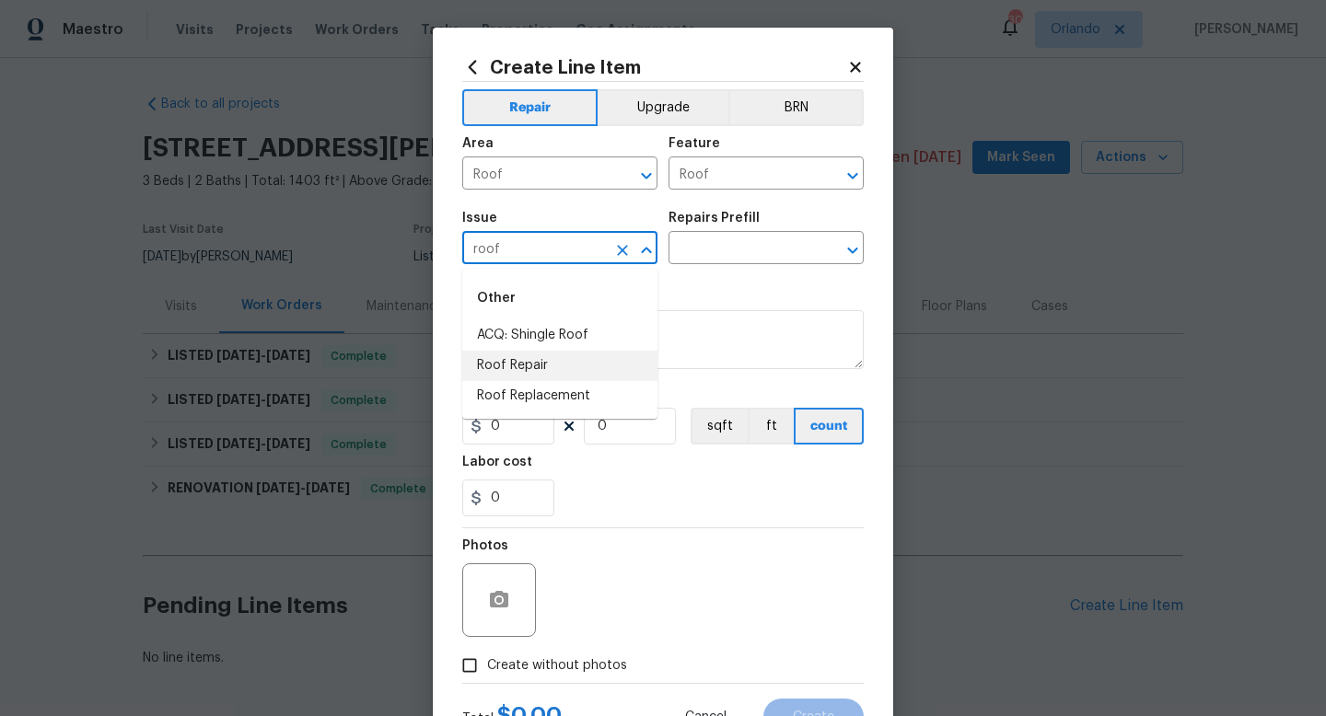
click at [522, 367] on li "Roof Repair" at bounding box center [559, 366] width 195 height 30
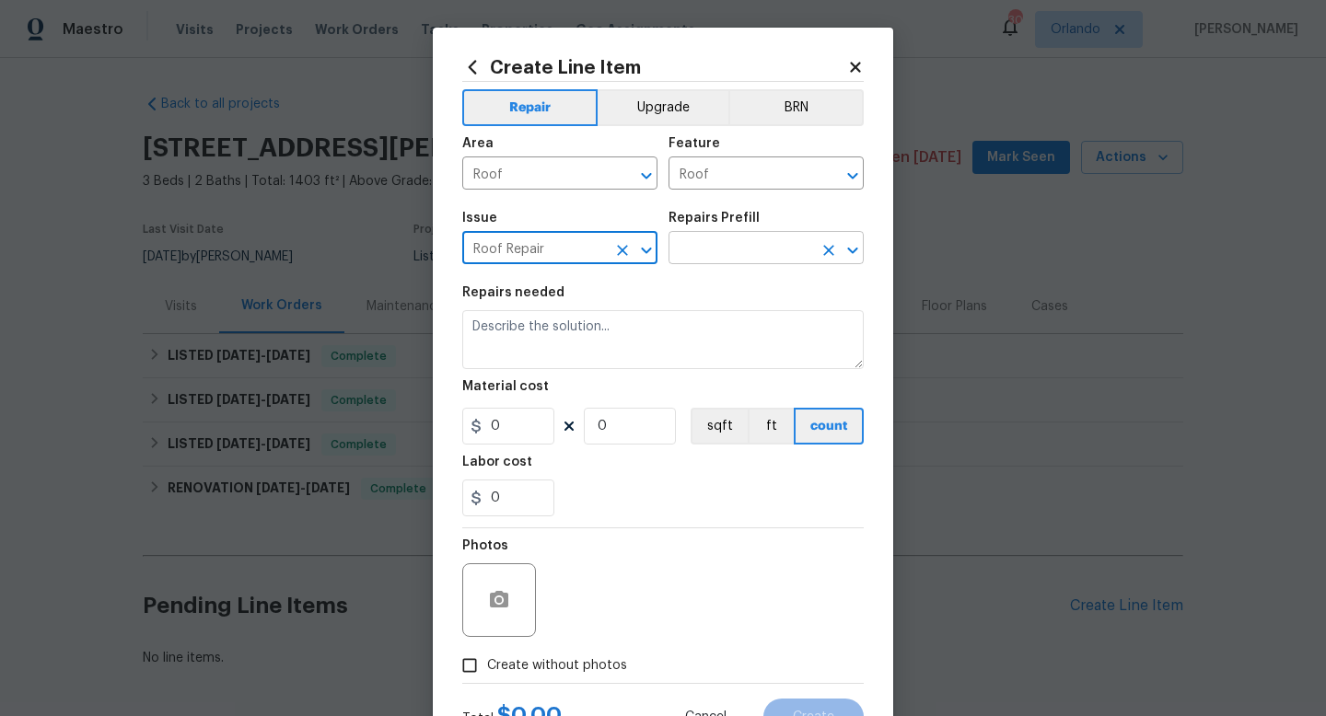
type input "Roof Repair"
click at [724, 242] on input "text" at bounding box center [740, 250] width 144 height 29
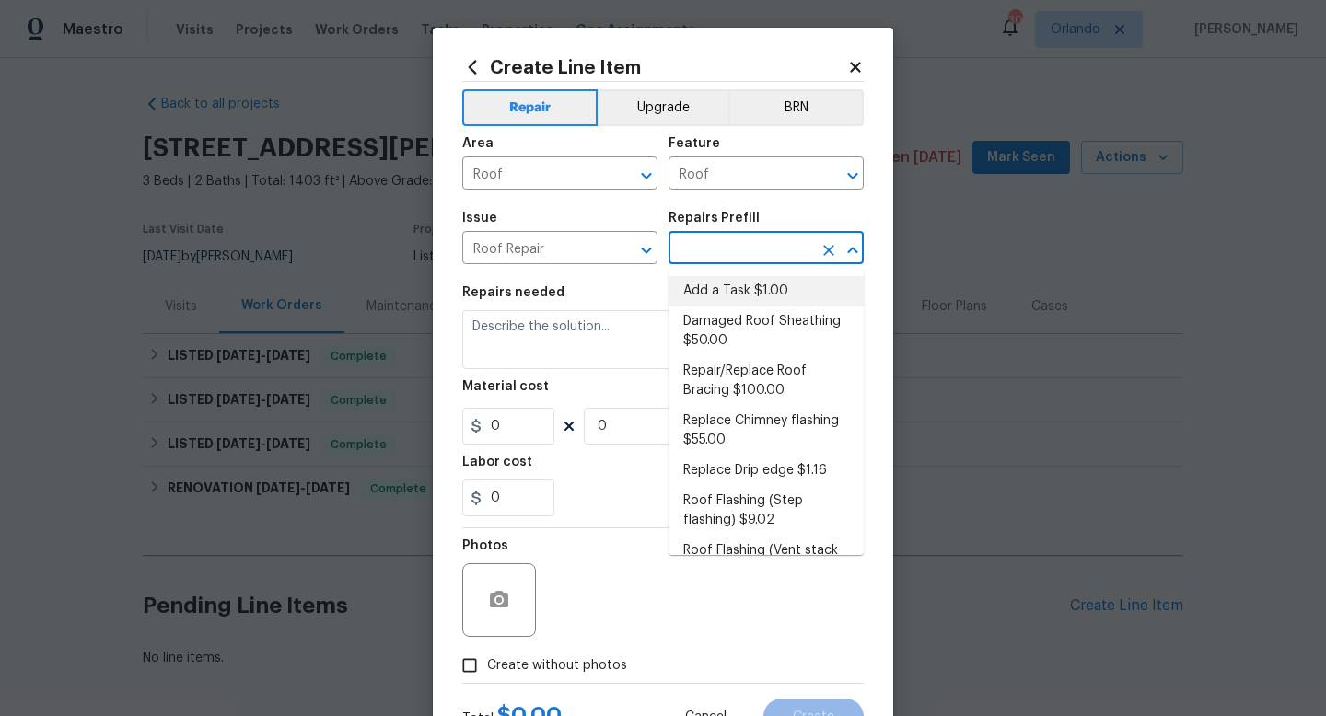
click at [729, 287] on li "Add a Task $1.00" at bounding box center [765, 291] width 195 height 30
type input "Eaves and Trim"
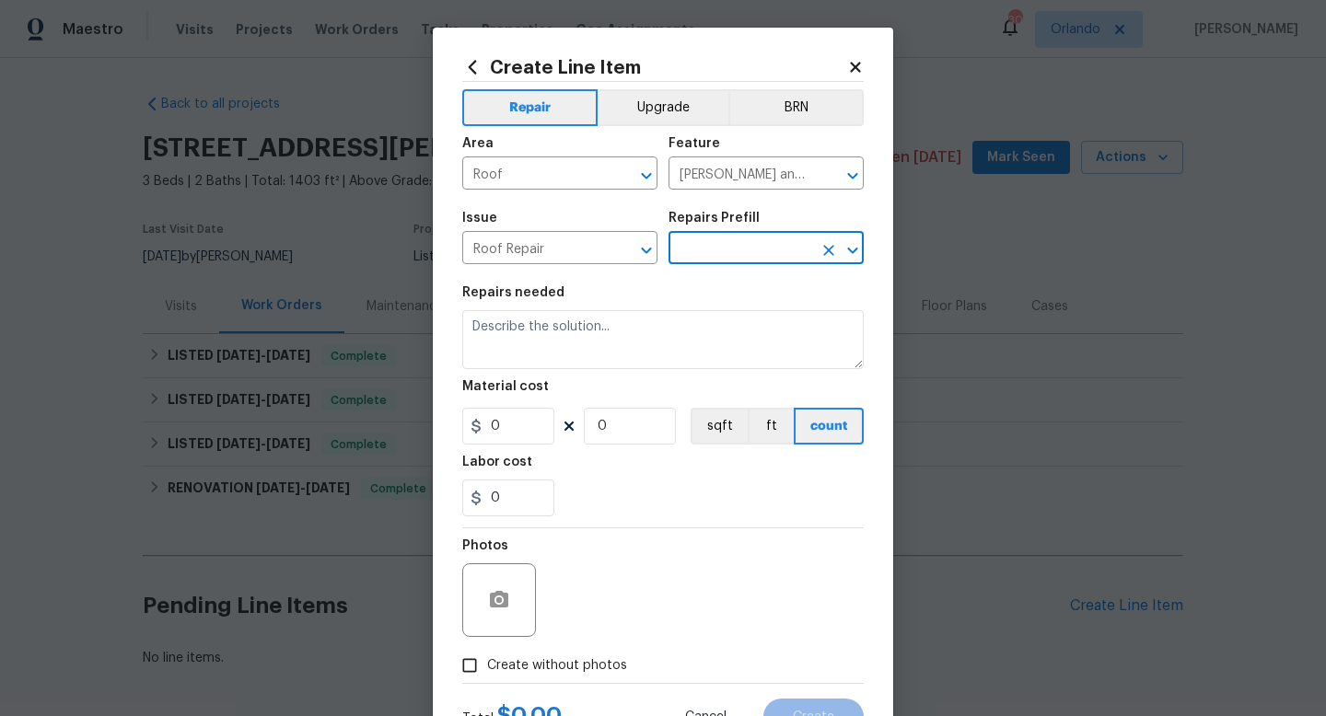
type input "Add a Task $1.00"
type textarea "HPM to detail"
type input "1"
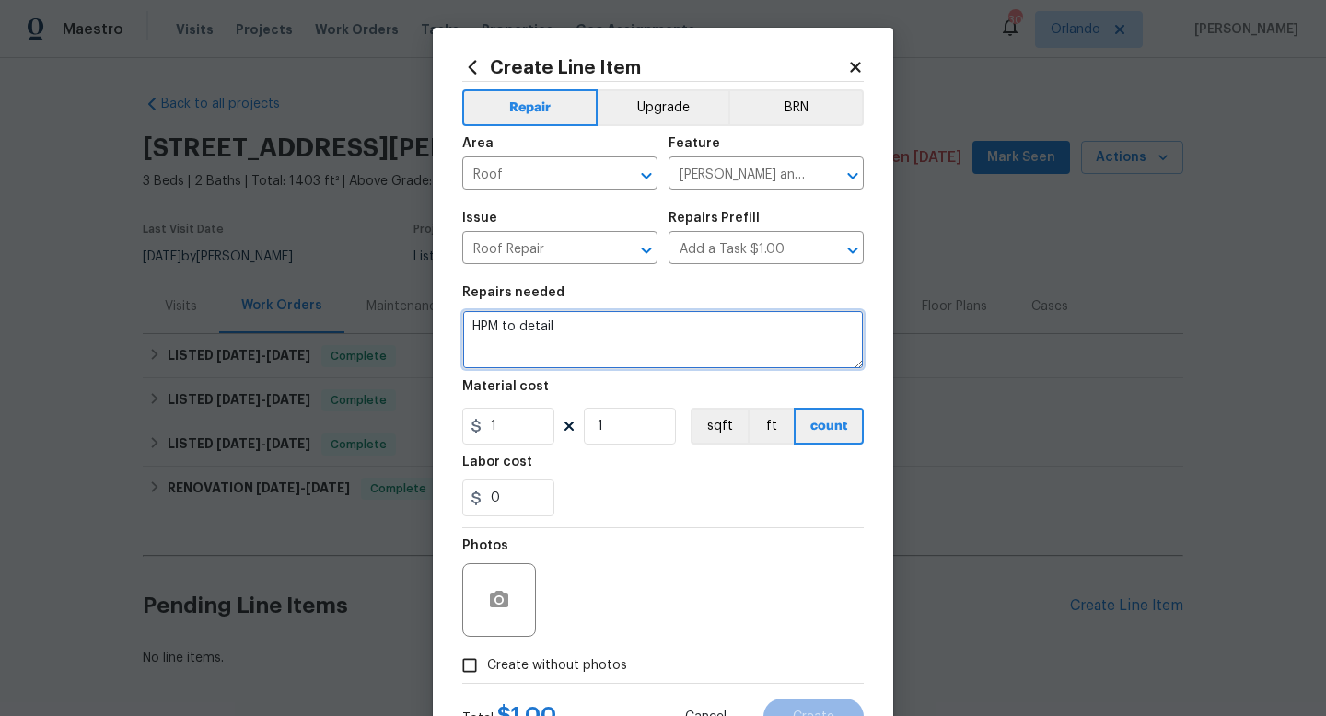
drag, startPoint x: 568, startPoint y: 330, endPoint x: 462, endPoint y: 324, distance: 106.1
click at [462, 324] on textarea "HPM to detail" at bounding box center [662, 339] width 401 height 59
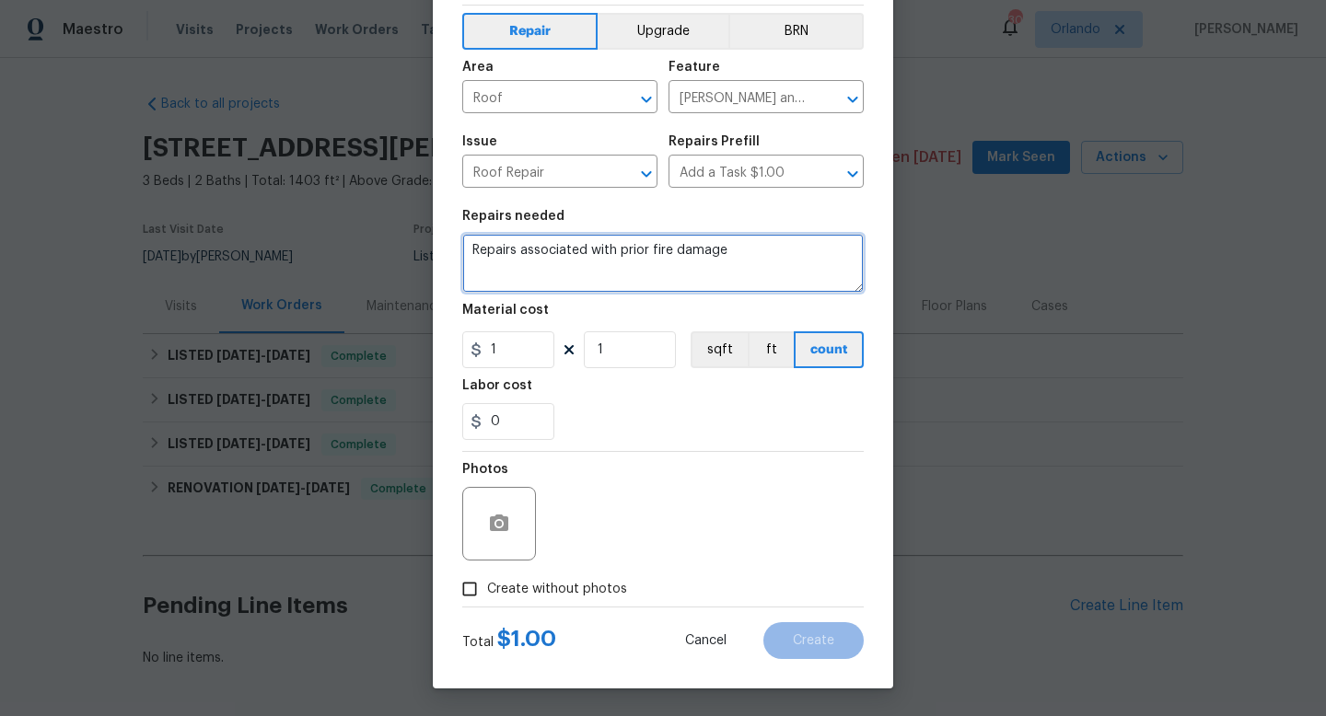
type textarea "Repairs associated with prior fire damage"
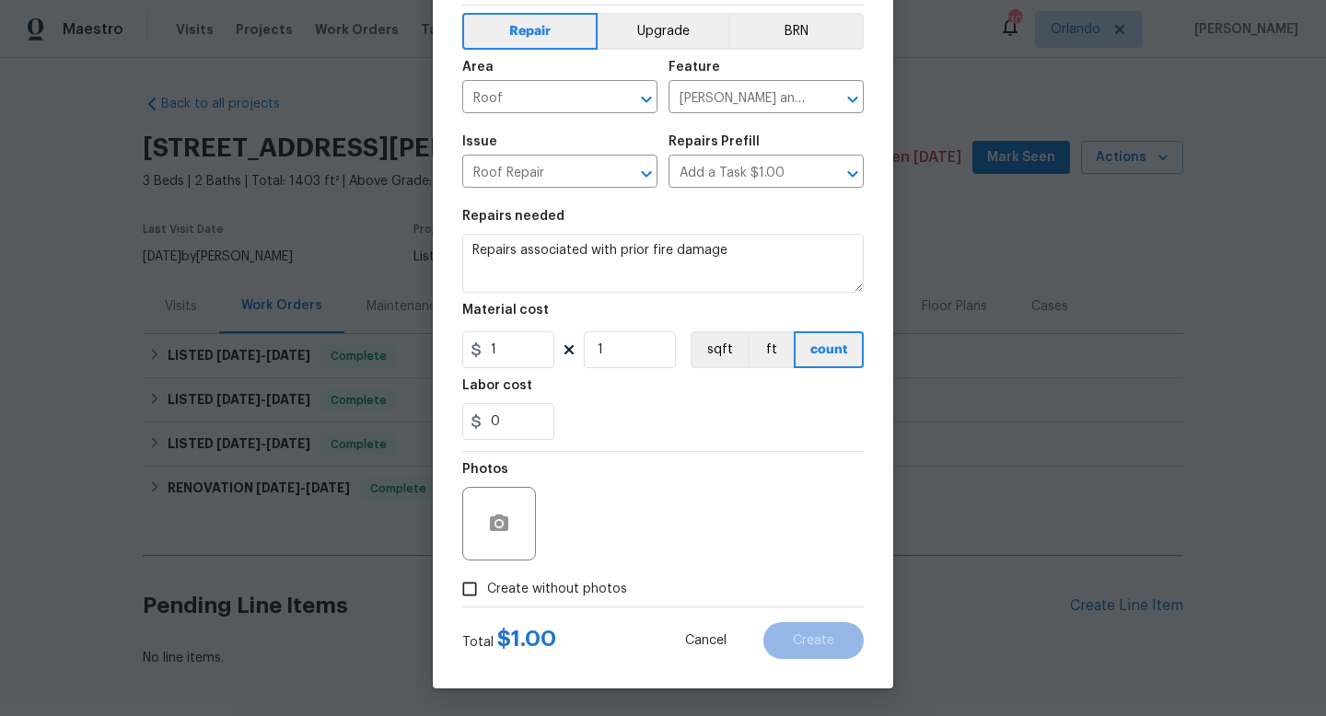
click at [477, 586] on input "Create without photos" at bounding box center [469, 589] width 35 height 35
checkbox input "true"
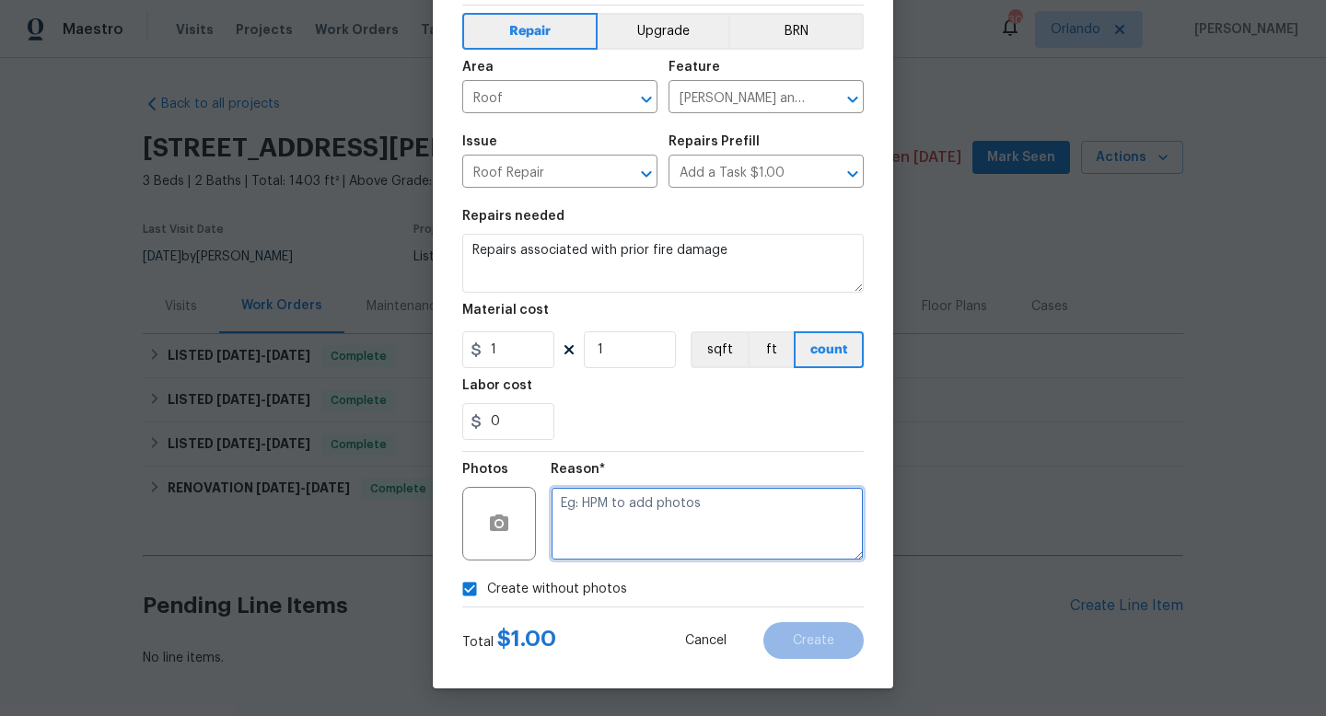
click at [624, 520] on textarea at bounding box center [707, 524] width 313 height 74
type textarea "......"
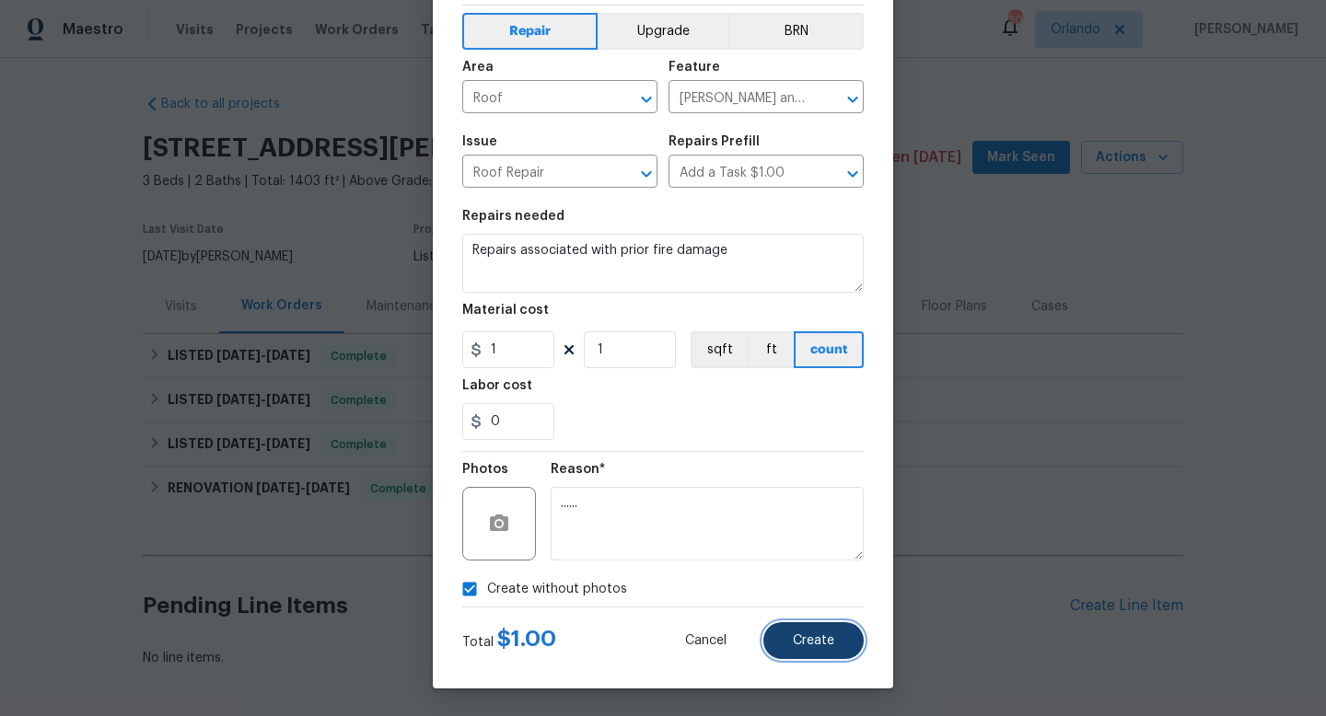
click at [820, 632] on button "Create" at bounding box center [813, 640] width 100 height 37
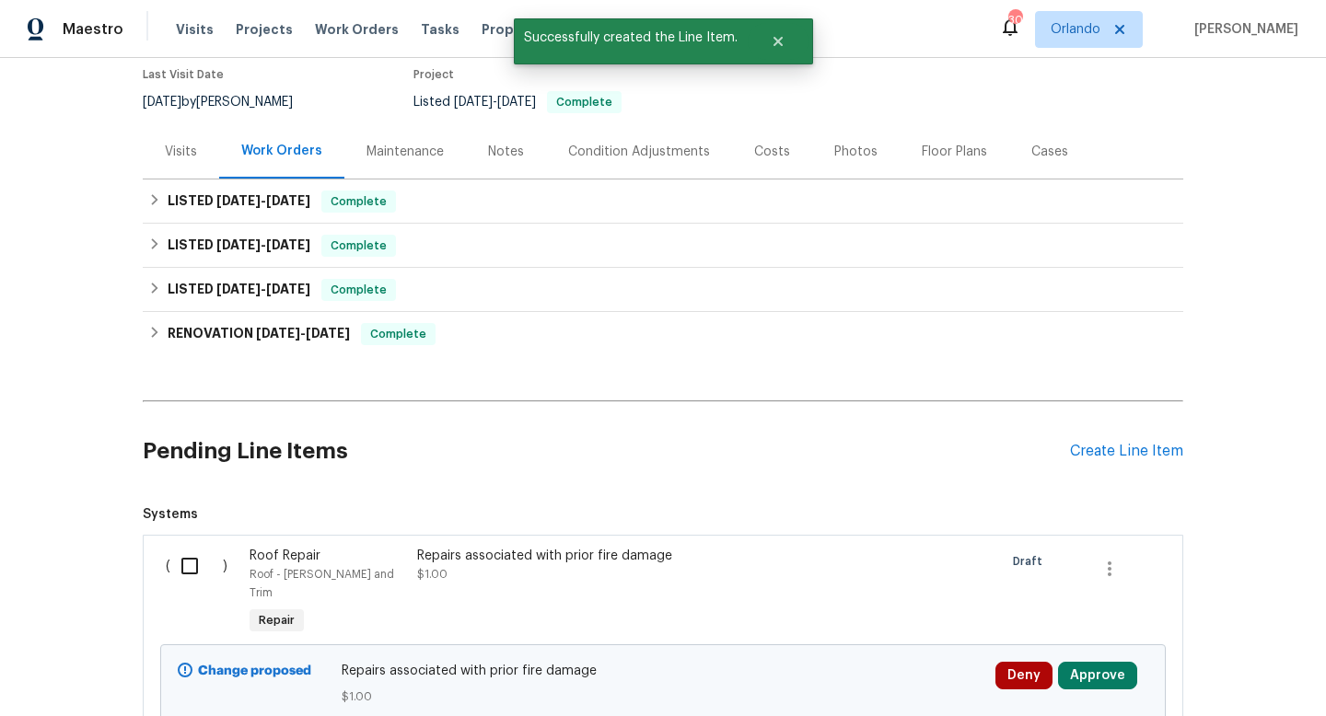
scroll to position [286, 0]
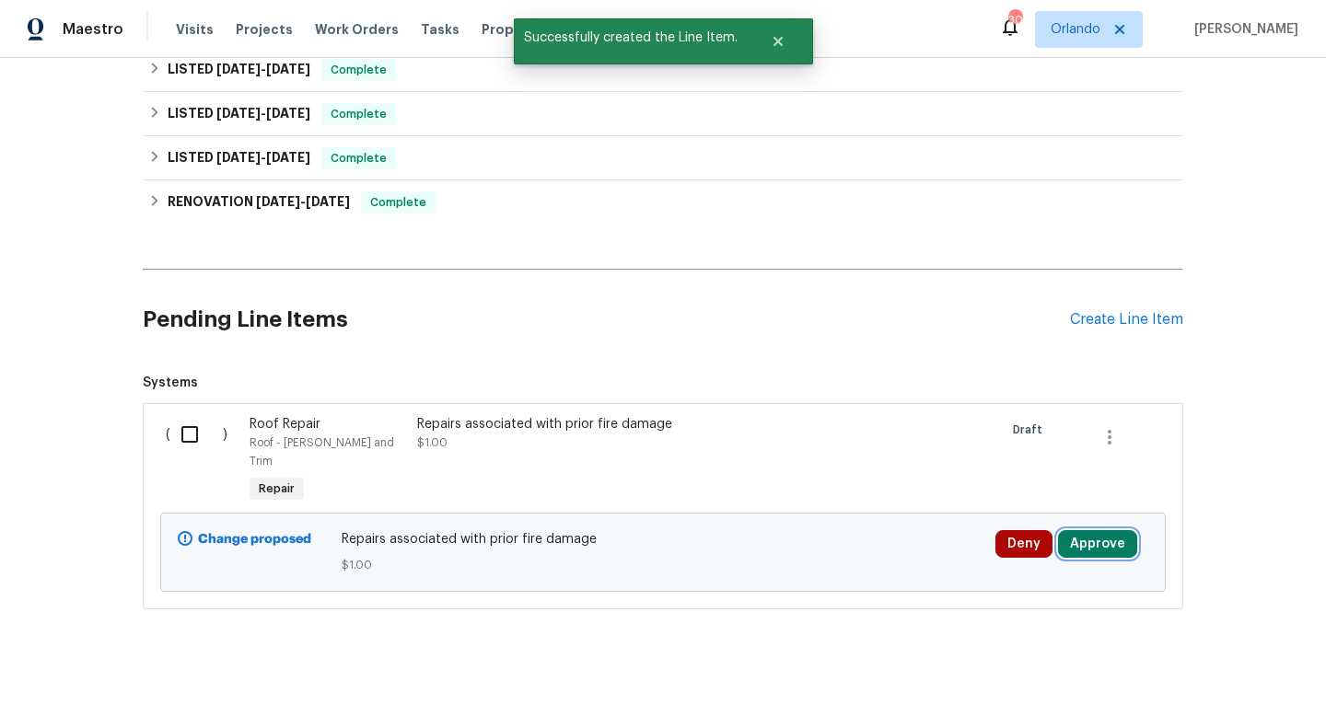
click at [1105, 530] on button "Approve" at bounding box center [1097, 544] width 79 height 28
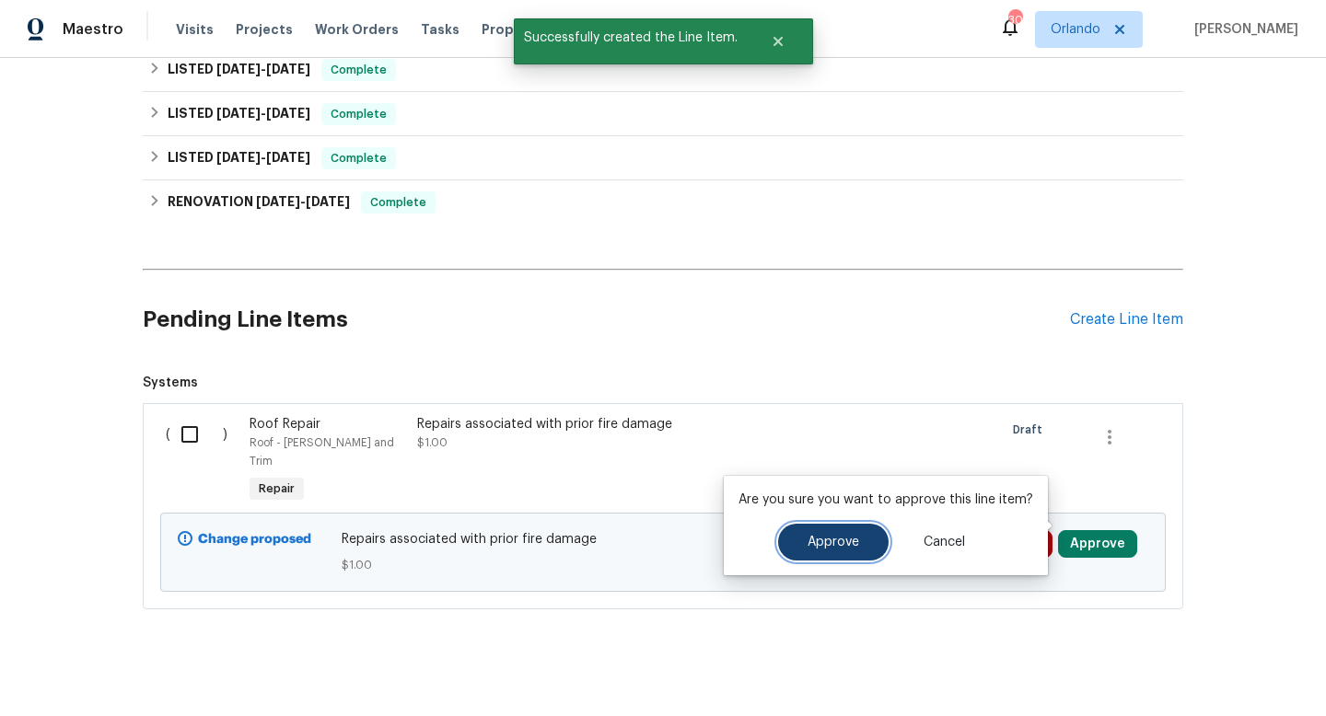
click at [818, 527] on button "Approve" at bounding box center [833, 542] width 110 height 37
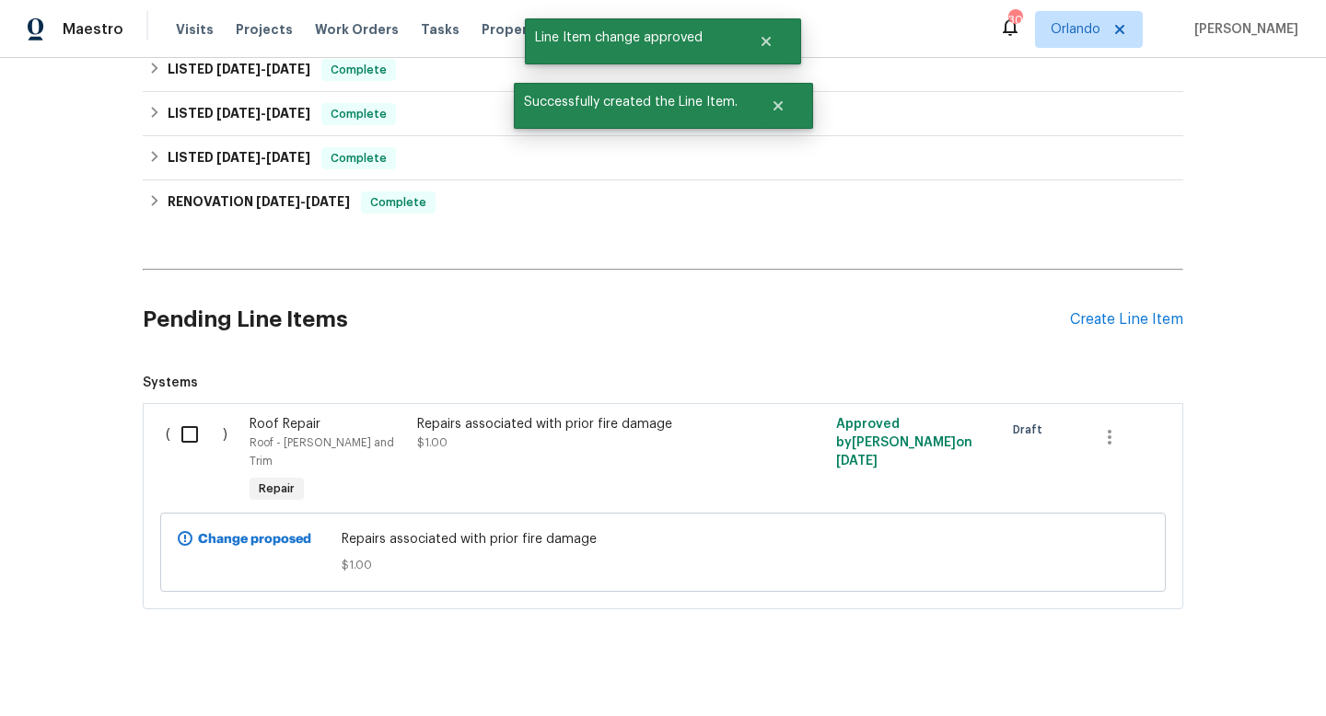
click at [191, 435] on input "checkbox" at bounding box center [196, 434] width 52 height 39
checkbox input "true"
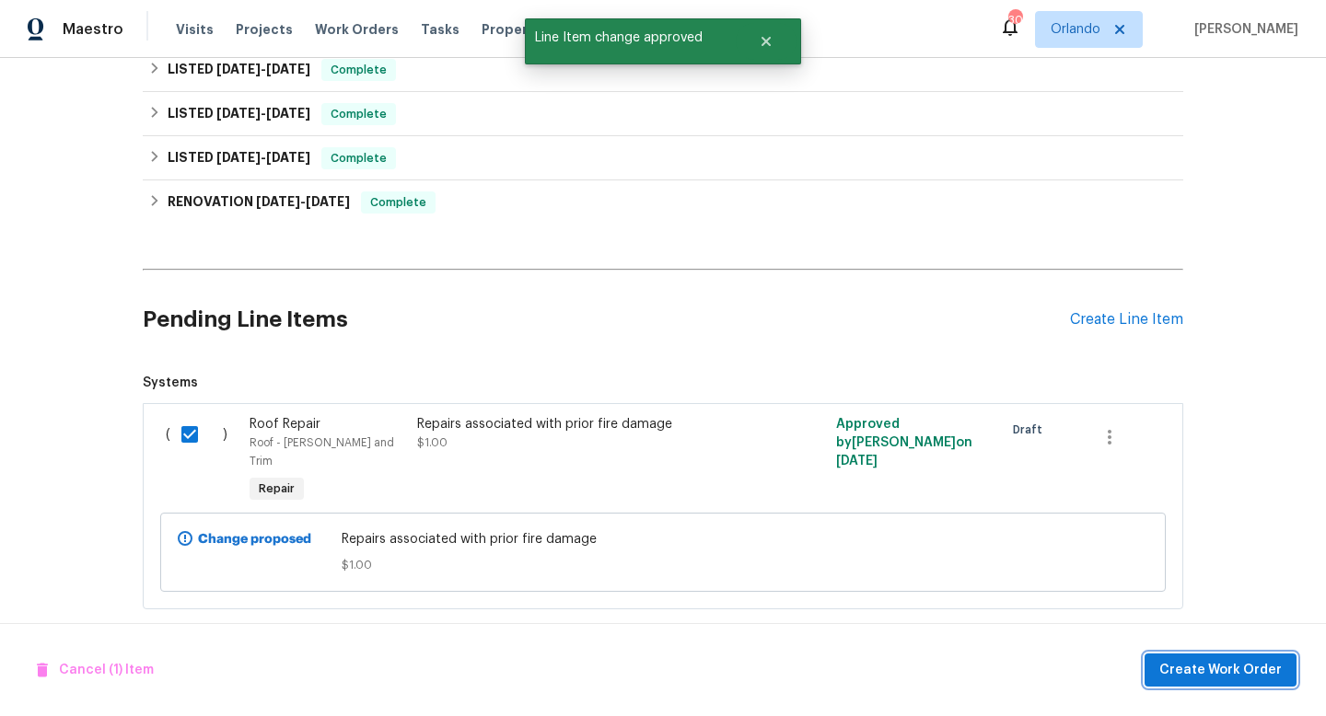
click at [1223, 670] on span "Create Work Order" at bounding box center [1220, 670] width 122 height 23
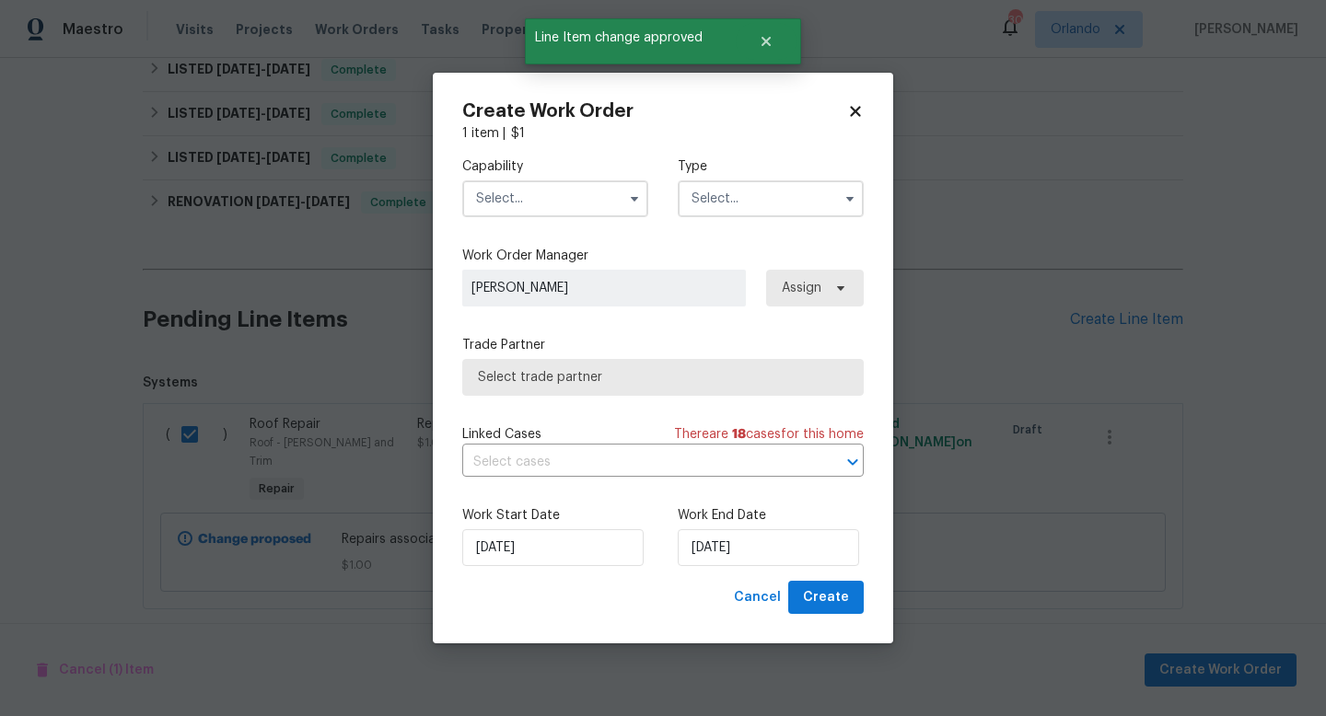
click at [556, 204] on input "text" at bounding box center [555, 198] width 186 height 37
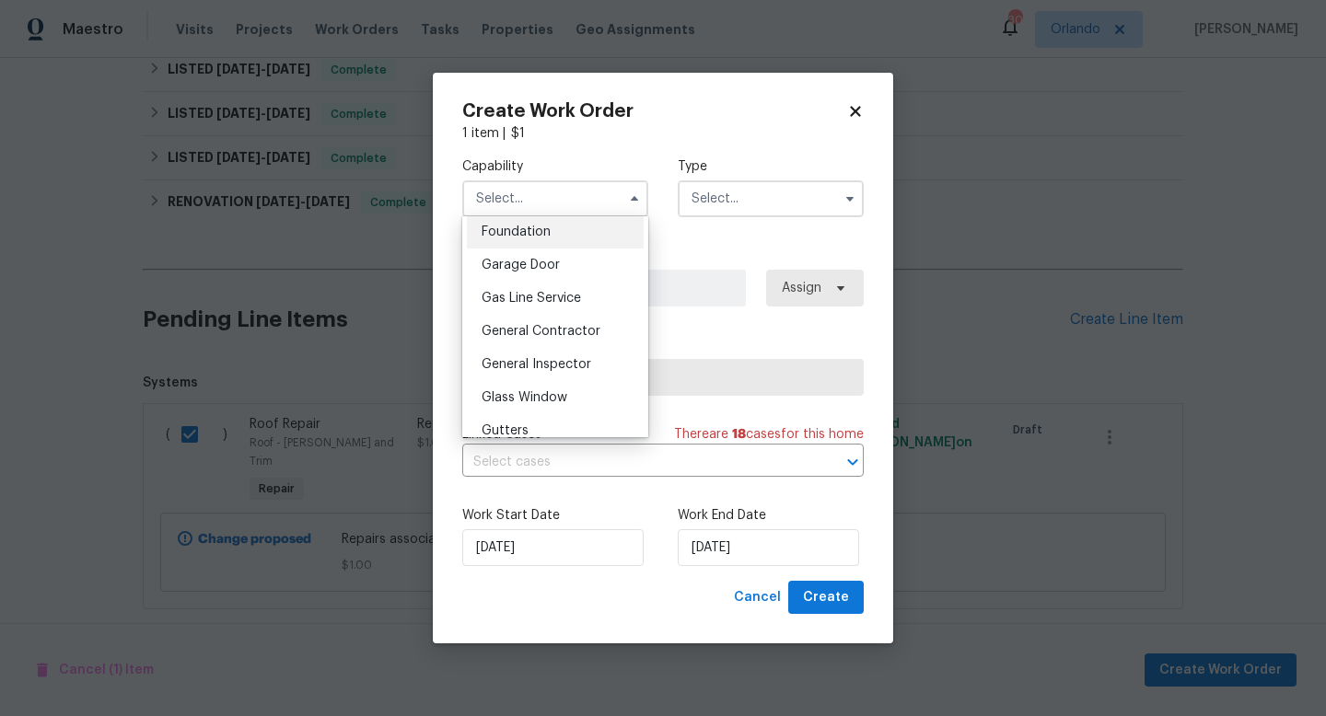
scroll to position [838, 0]
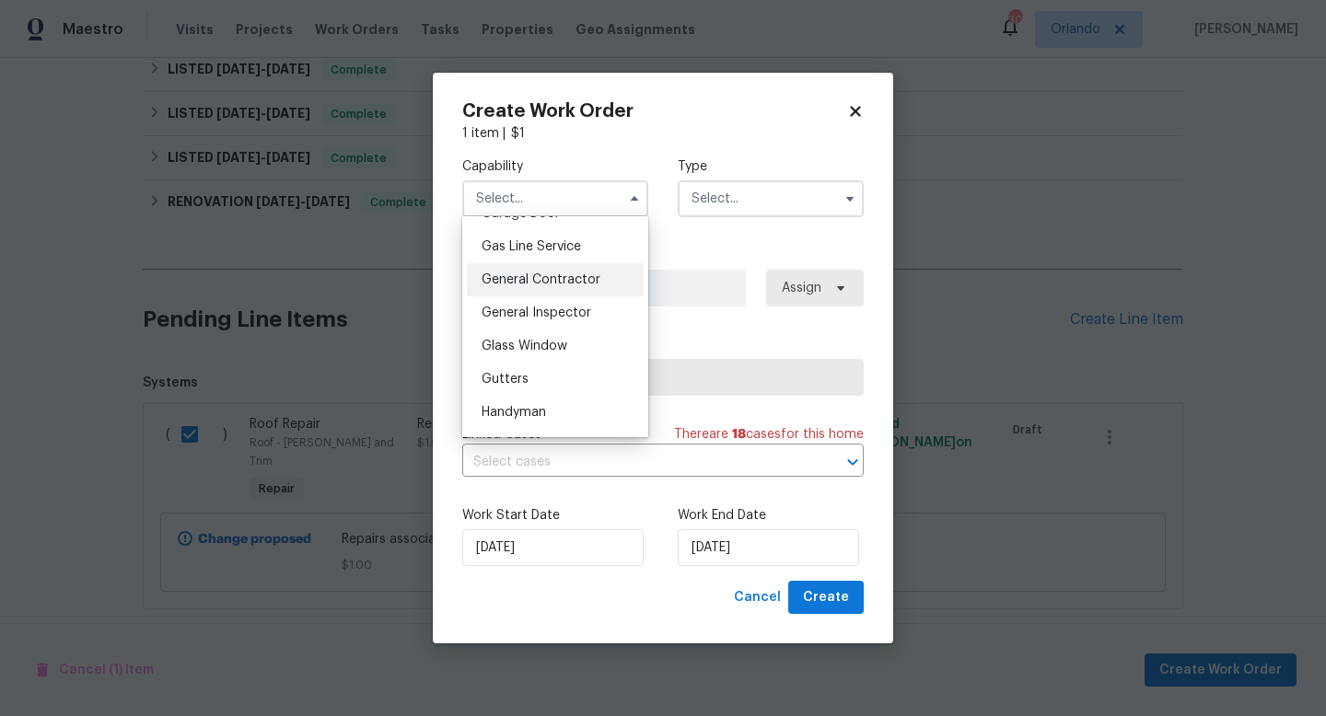
click at [541, 275] on span "General Contractor" at bounding box center [540, 279] width 119 height 13
type input "General Contractor"
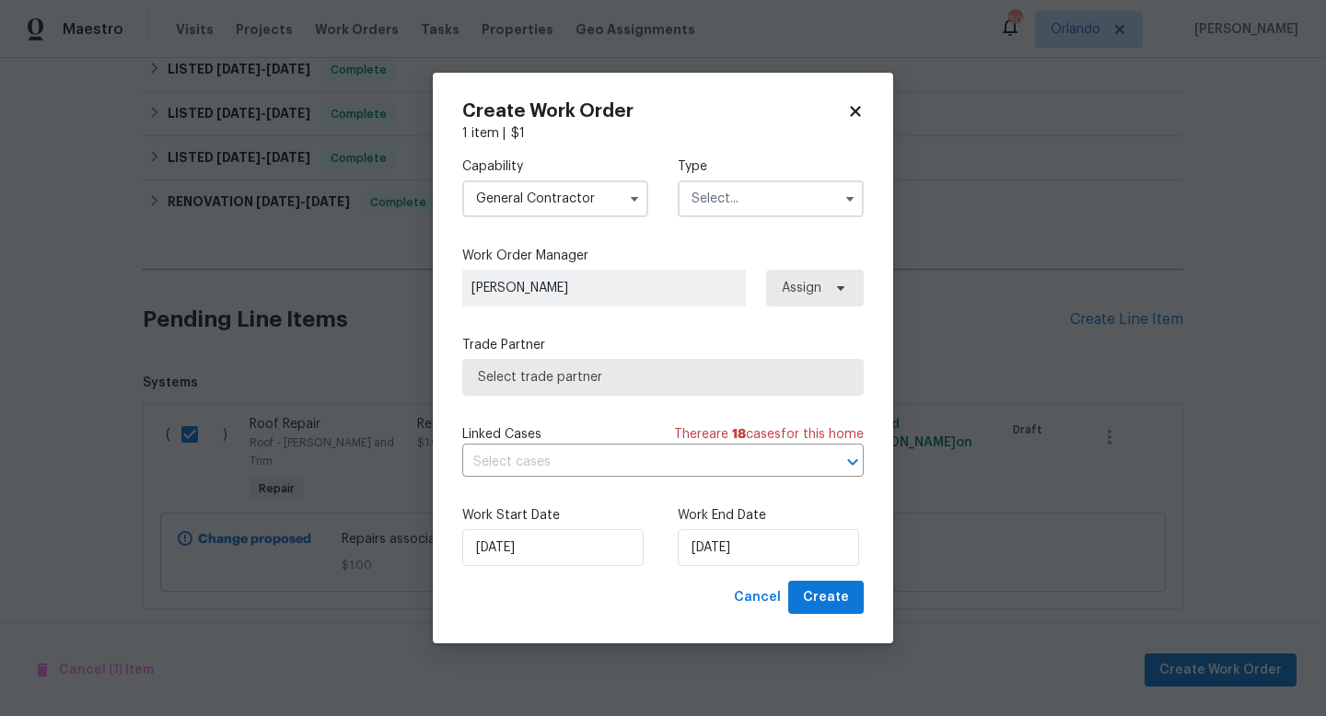
click at [736, 200] on input "text" at bounding box center [771, 198] width 186 height 37
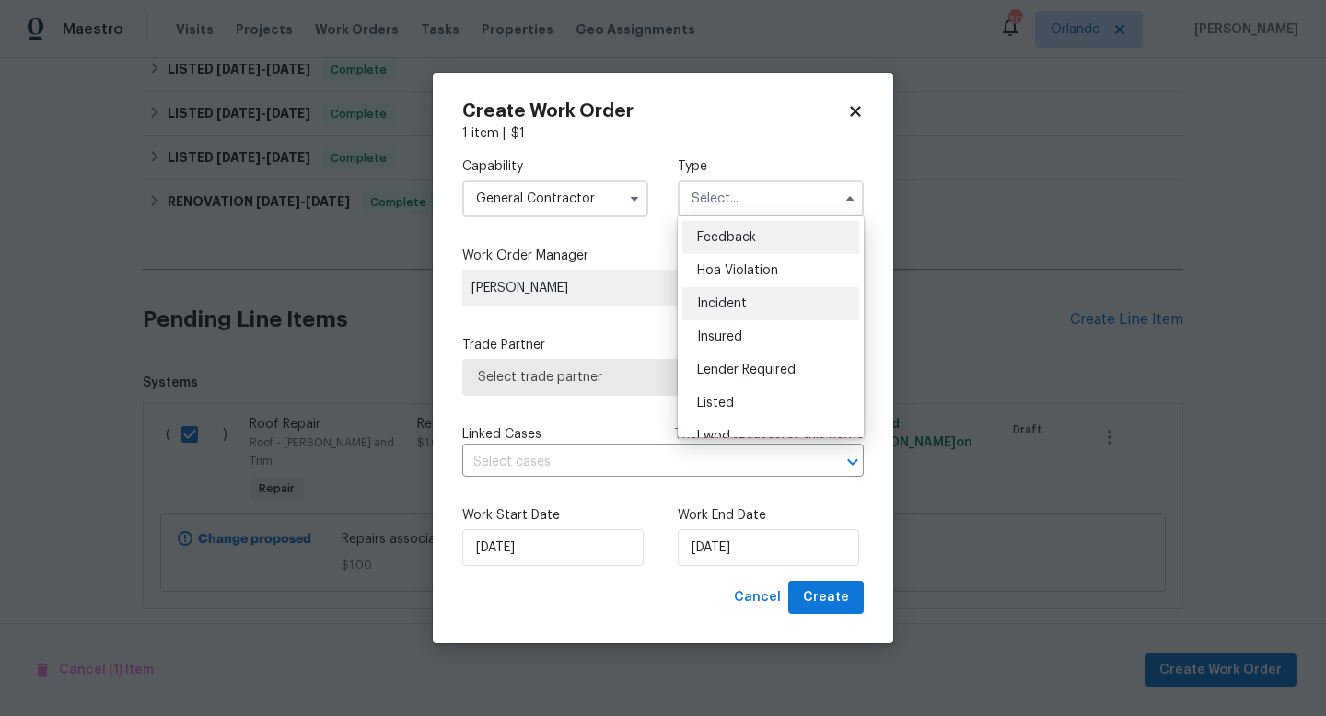
click at [734, 302] on span "Incident" at bounding box center [722, 303] width 50 height 13
type input "Incident"
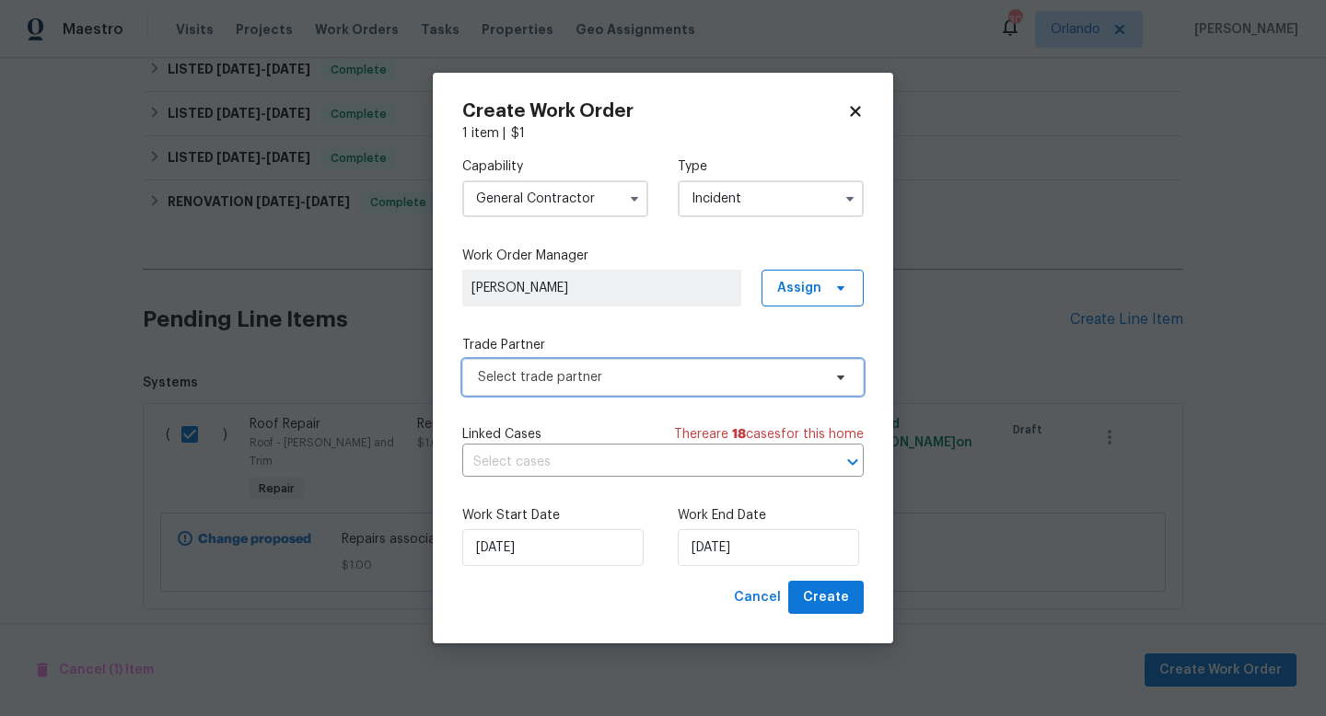
click at [576, 379] on span "Select trade partner" at bounding box center [649, 377] width 343 height 18
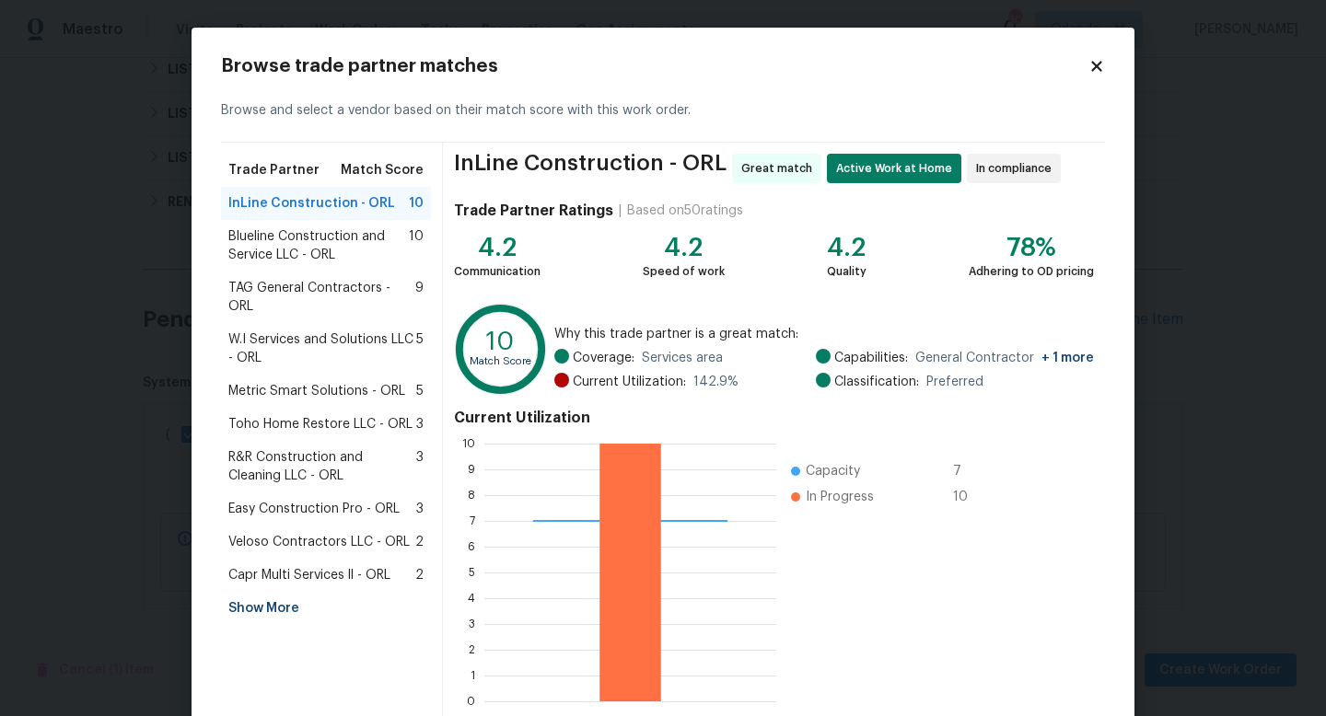
scroll to position [96, 0]
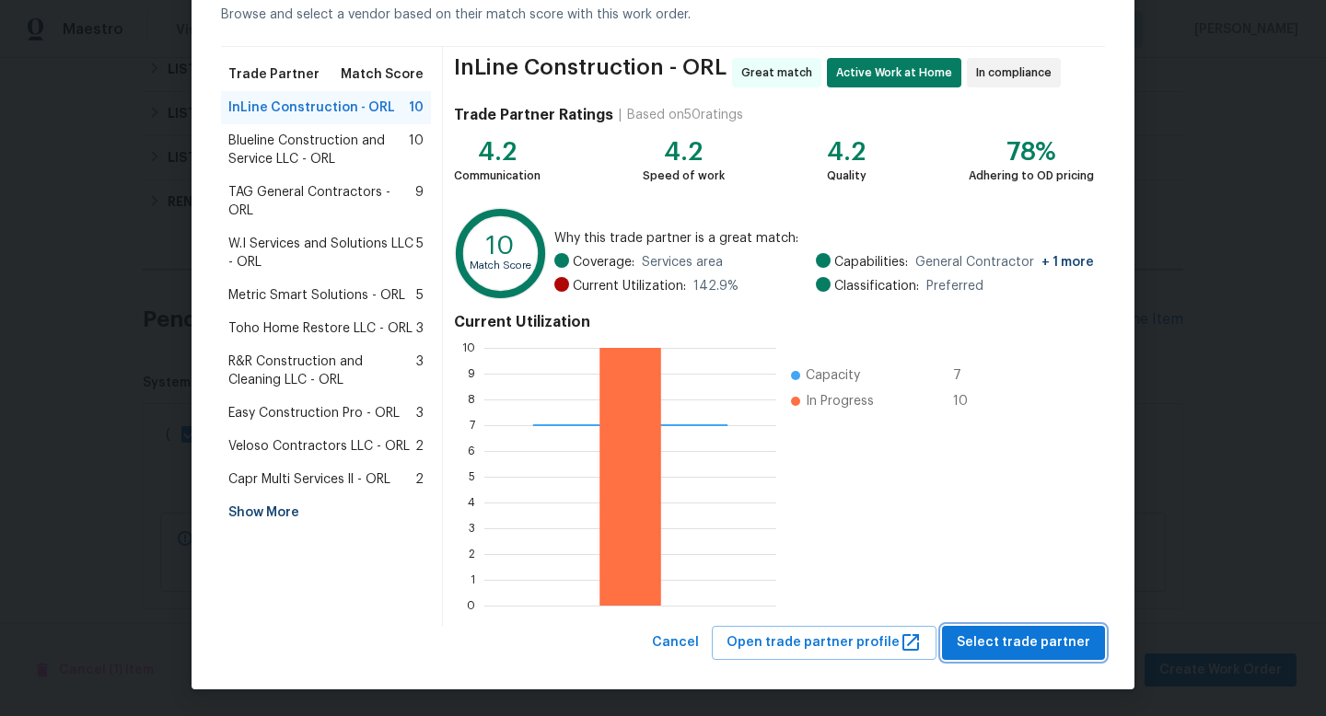
click at [1045, 628] on button "Select trade partner" at bounding box center [1023, 643] width 163 height 34
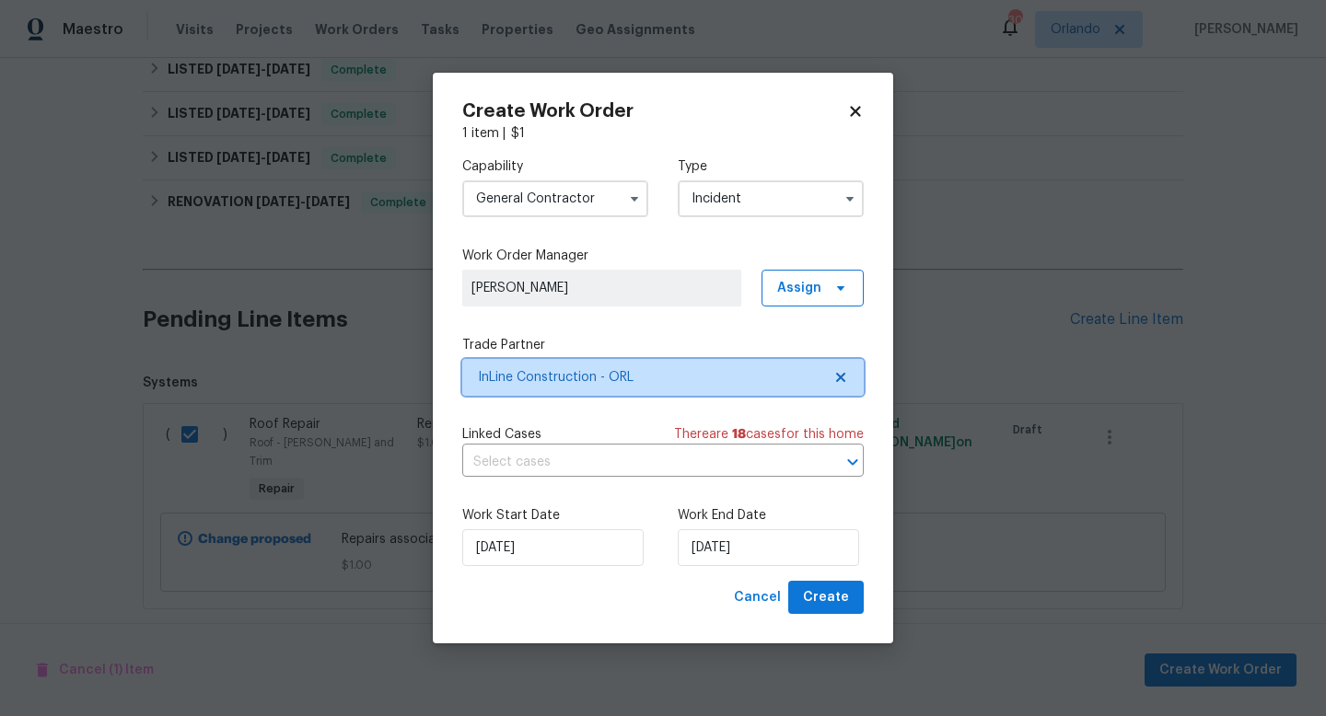
scroll to position [0, 0]
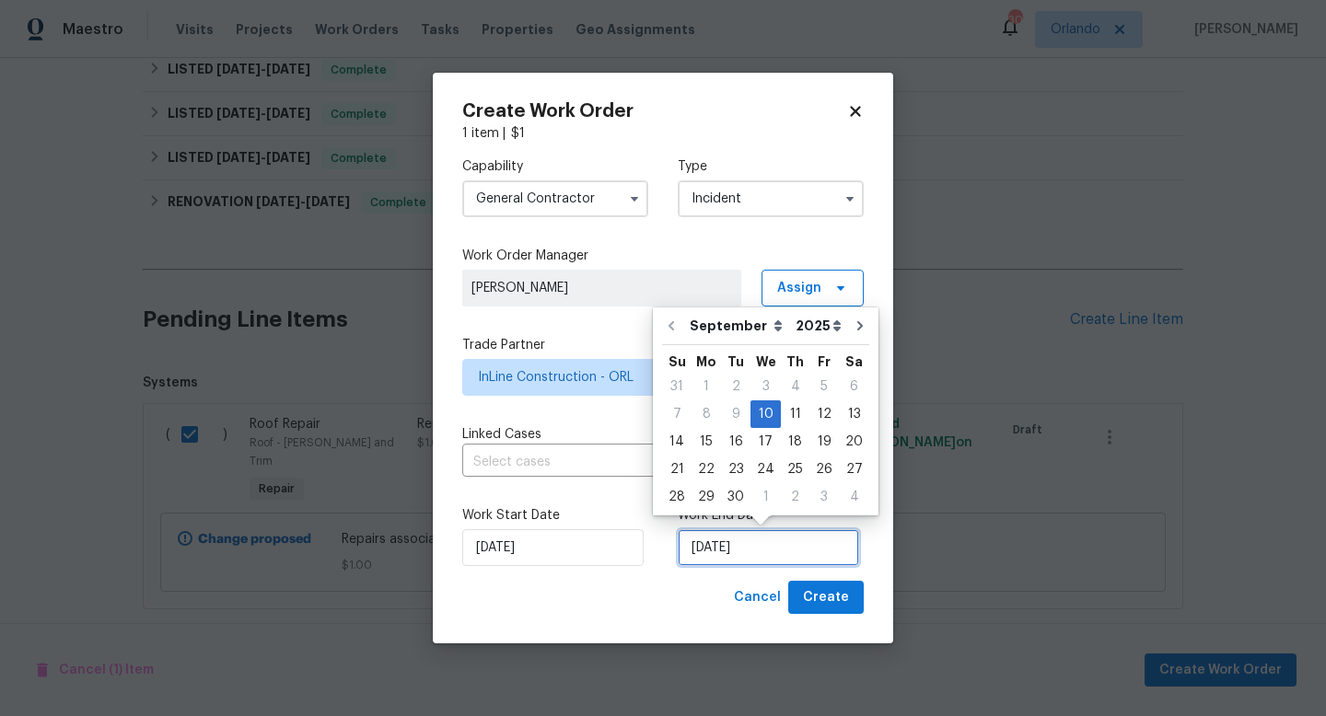
click at [814, 557] on input "[DATE]" at bounding box center [768, 547] width 181 height 37
click at [852, 327] on icon "Go to next month" at bounding box center [859, 326] width 15 height 15
type input "10/10/2025"
select select "9"
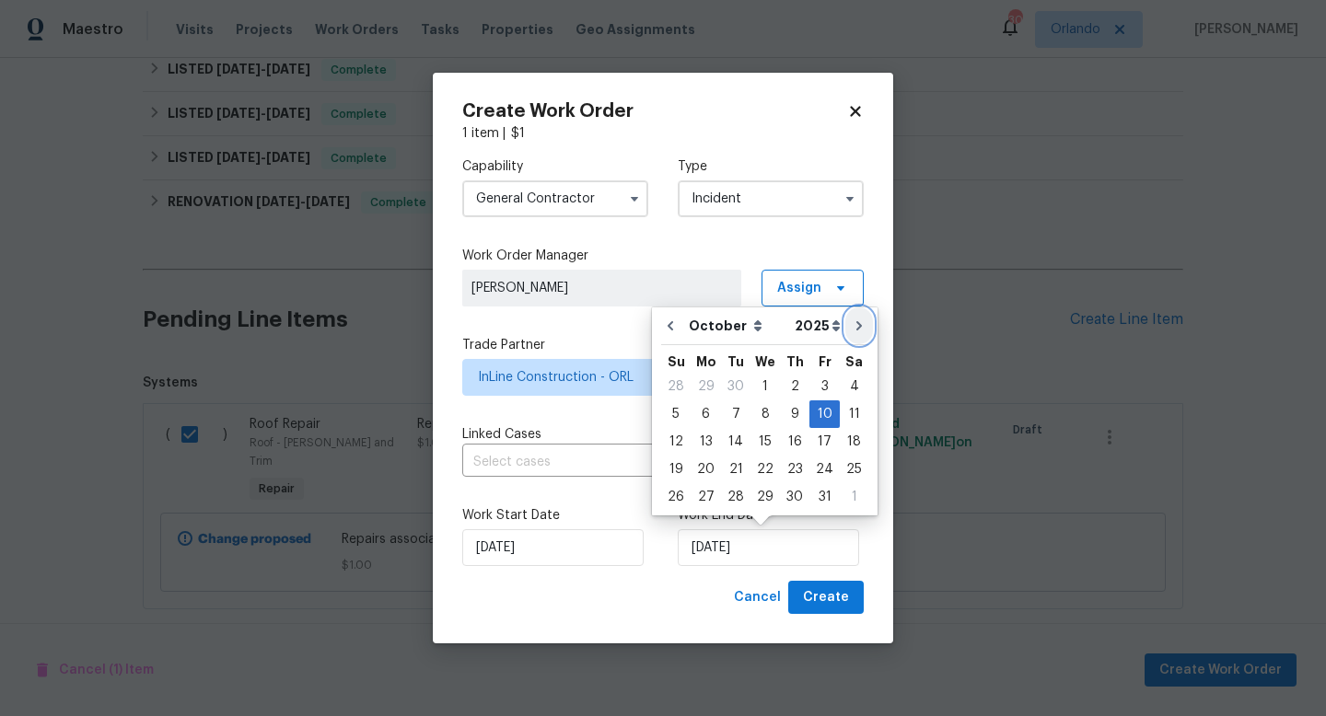
click at [852, 327] on icon "Go to next month" at bounding box center [859, 326] width 15 height 15
type input "11/10/2025"
select select "10"
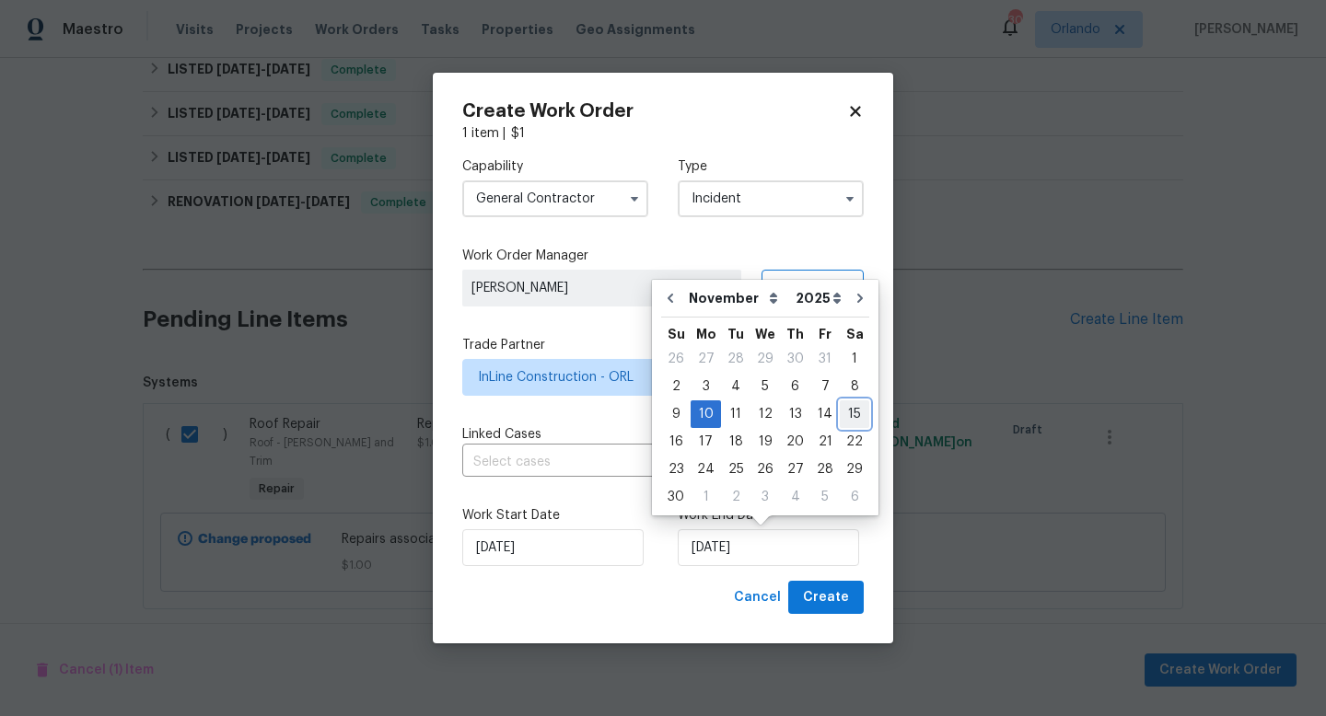
click at [851, 412] on div "15" at bounding box center [854, 414] width 29 height 26
type input "[DATE]"
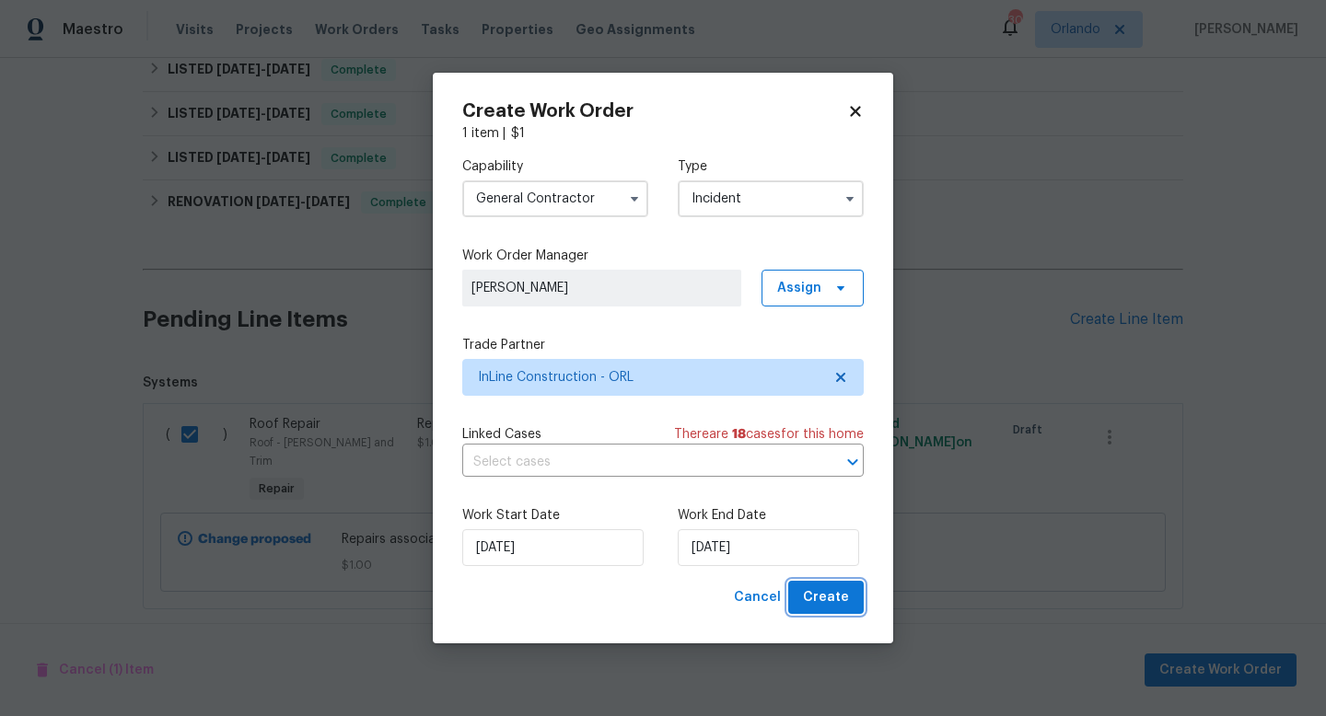
click at [836, 593] on span "Create" at bounding box center [826, 597] width 46 height 23
checkbox input "false"
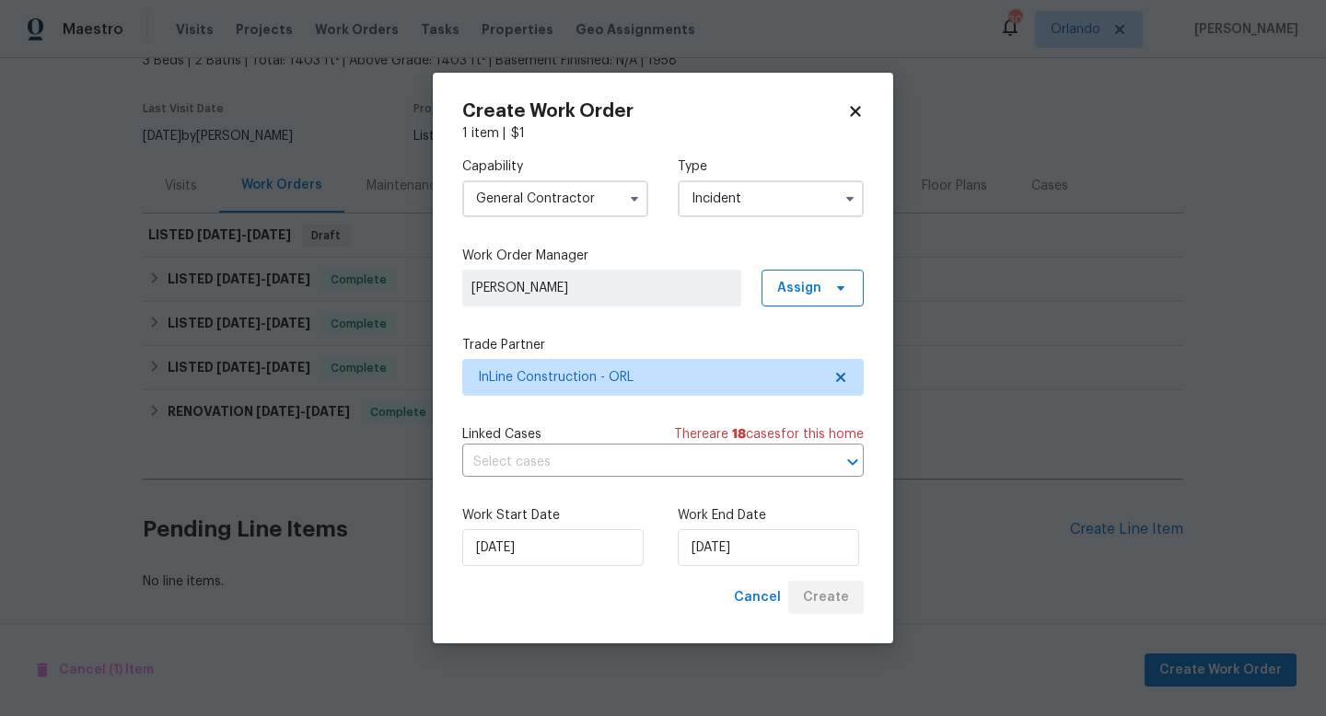
scroll to position [121, 0]
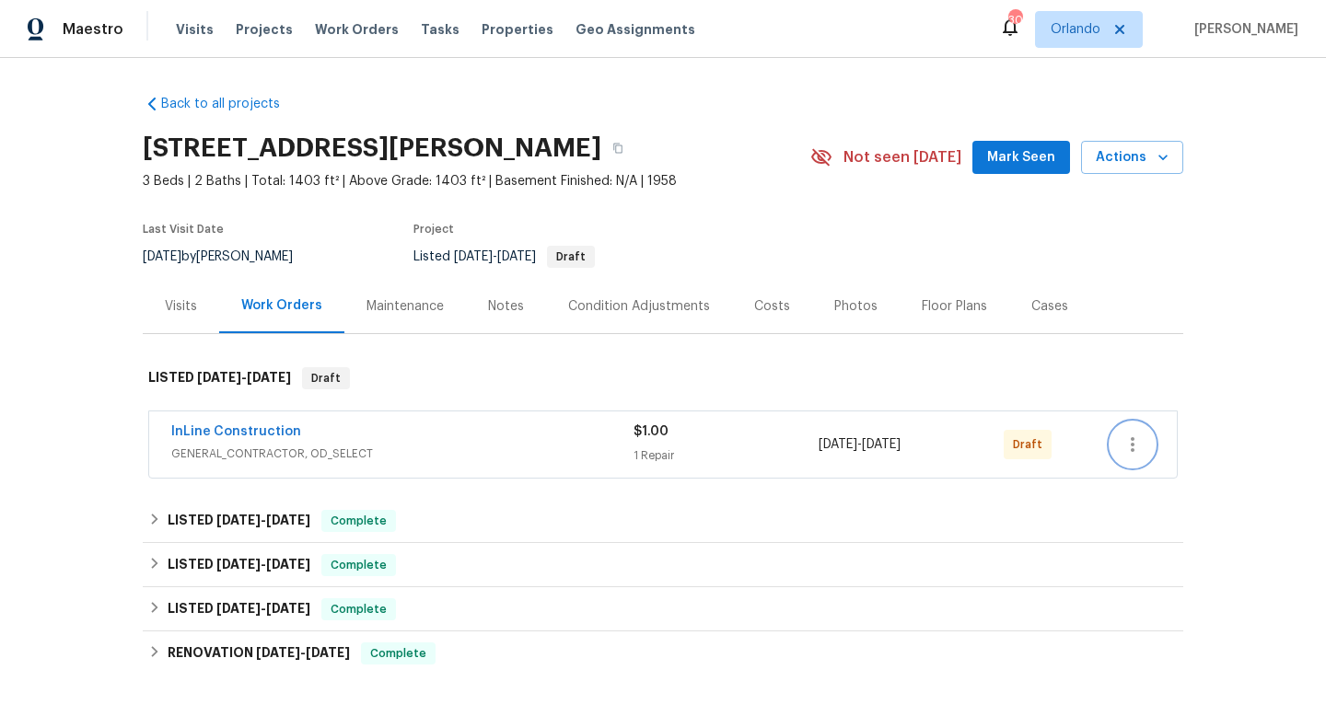
click at [1134, 444] on icon "button" at bounding box center [1132, 445] width 22 height 22
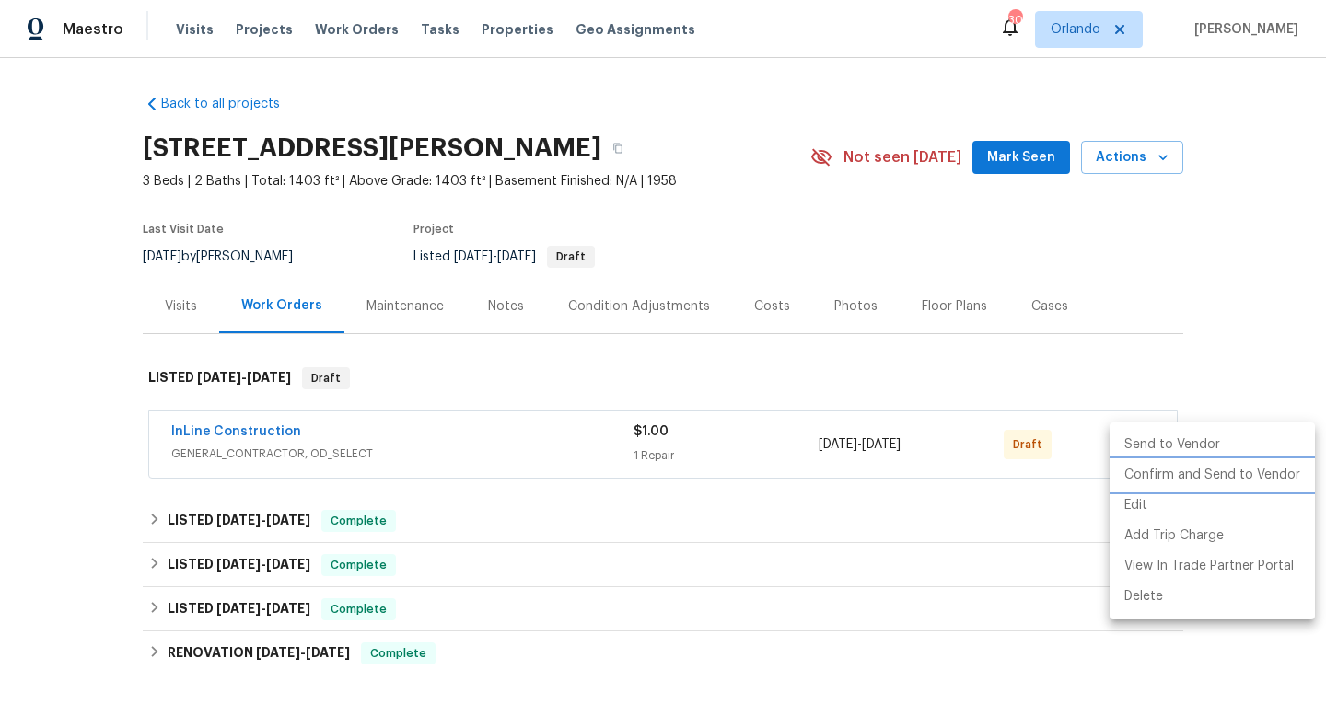
click at [1189, 479] on li "Confirm and Send to Vendor" at bounding box center [1211, 475] width 205 height 30
